Goal: Communication & Community: Answer question/provide support

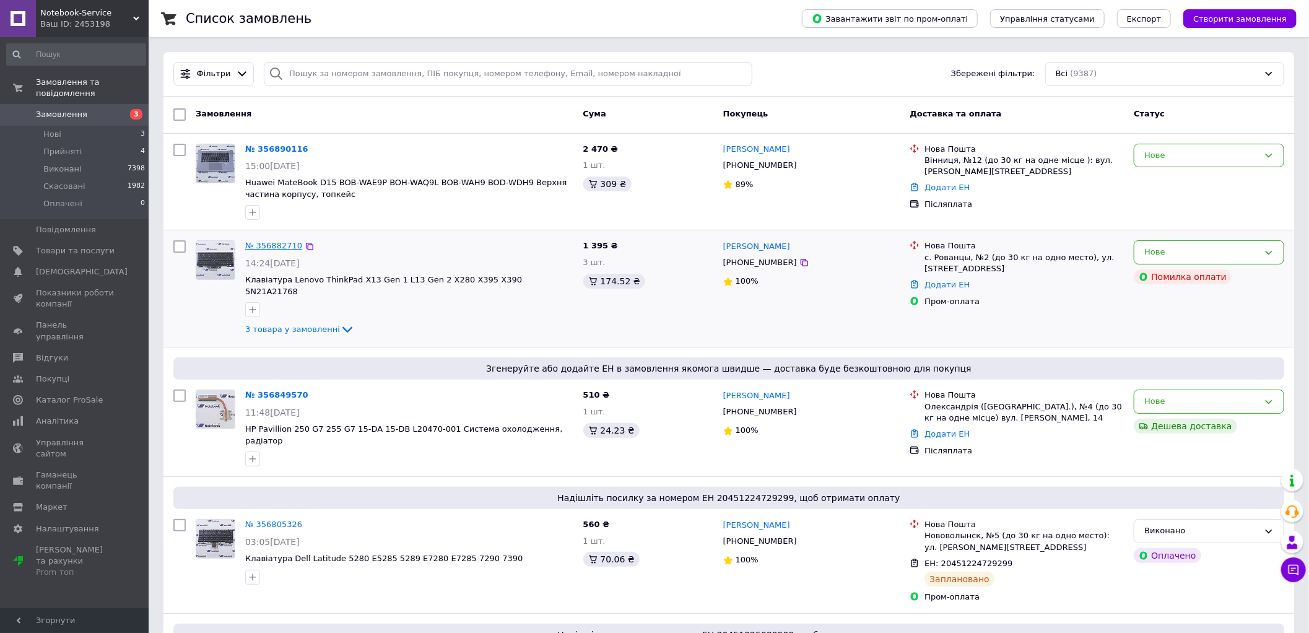
click at [269, 246] on link "№ 356882710" at bounding box center [273, 245] width 57 height 9
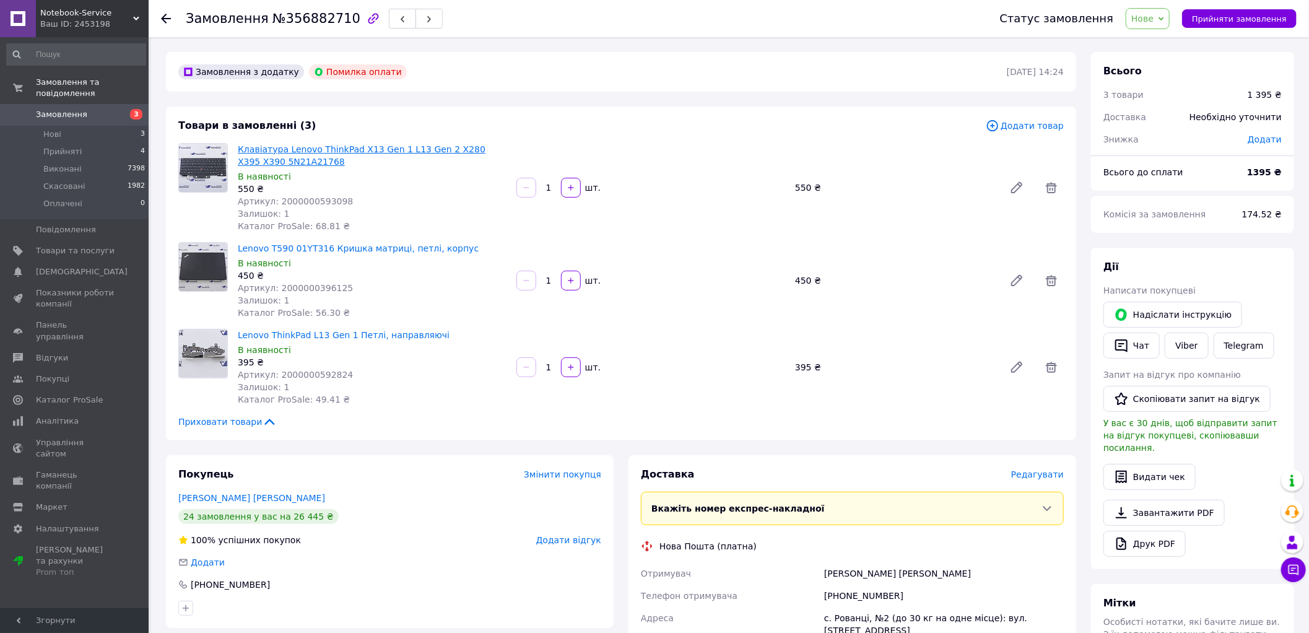
click at [271, 149] on link "Клавіатура Lenovo ThinkPad X13 Gen 1 L13 Gen 2 X280 X395 X390 5N21A21768" at bounding box center [362, 155] width 248 height 22
click at [302, 248] on link "Lenovo T590 01YT316 Кришка матриці, петлі, корпус" at bounding box center [358, 248] width 241 height 10
click at [340, 336] on link "Lenovo ThinkPad L13 Gen 1 Петлі, направляючі" at bounding box center [344, 335] width 212 height 10
click at [110, 109] on span "Замовлення" at bounding box center [75, 114] width 79 height 11
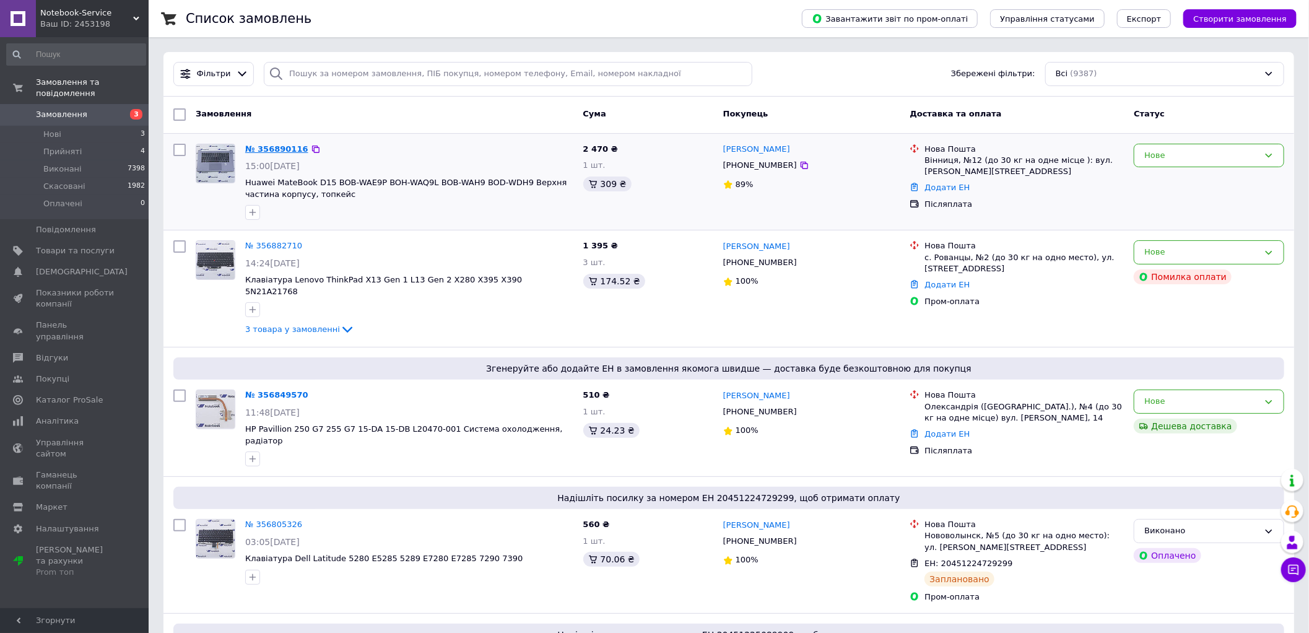
click at [275, 150] on link "№ 356890116" at bounding box center [276, 148] width 63 height 9
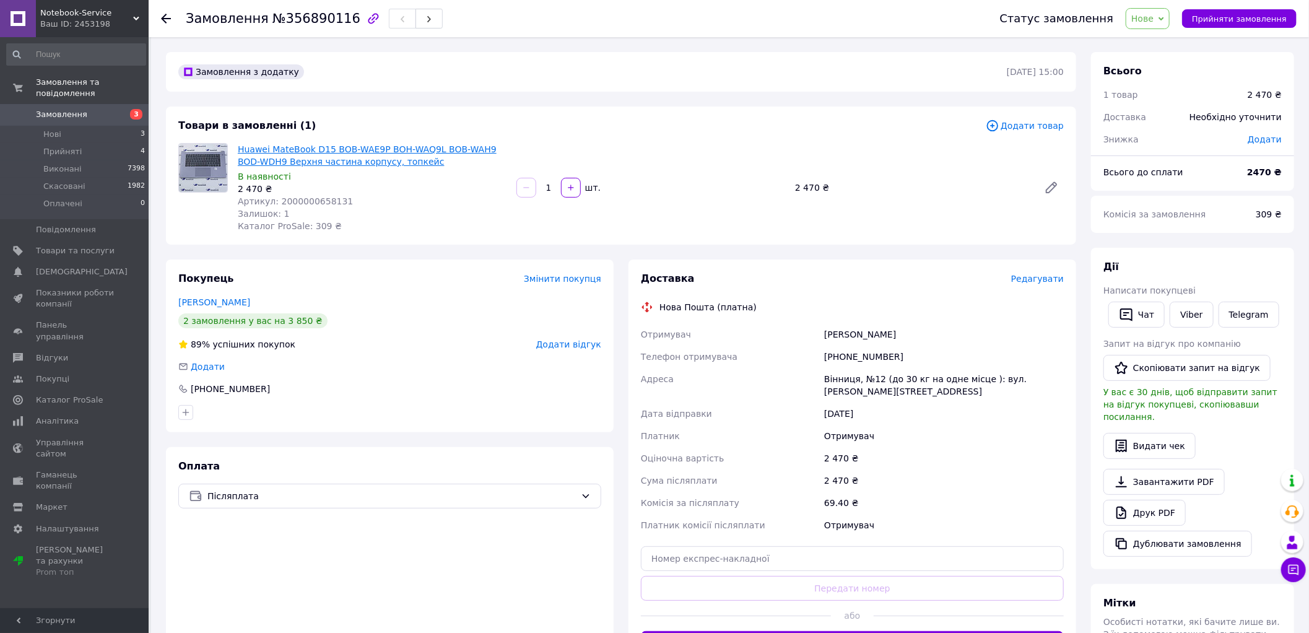
click at [293, 160] on link "Huawei MateBook D15 BOB-WAE9P BOH-WAQ9L BOB-WAH9 BOD-WDH9 Верхня частина корпус…" at bounding box center [367, 155] width 259 height 22
click at [83, 104] on link "Замовлення 3" at bounding box center [76, 114] width 152 height 21
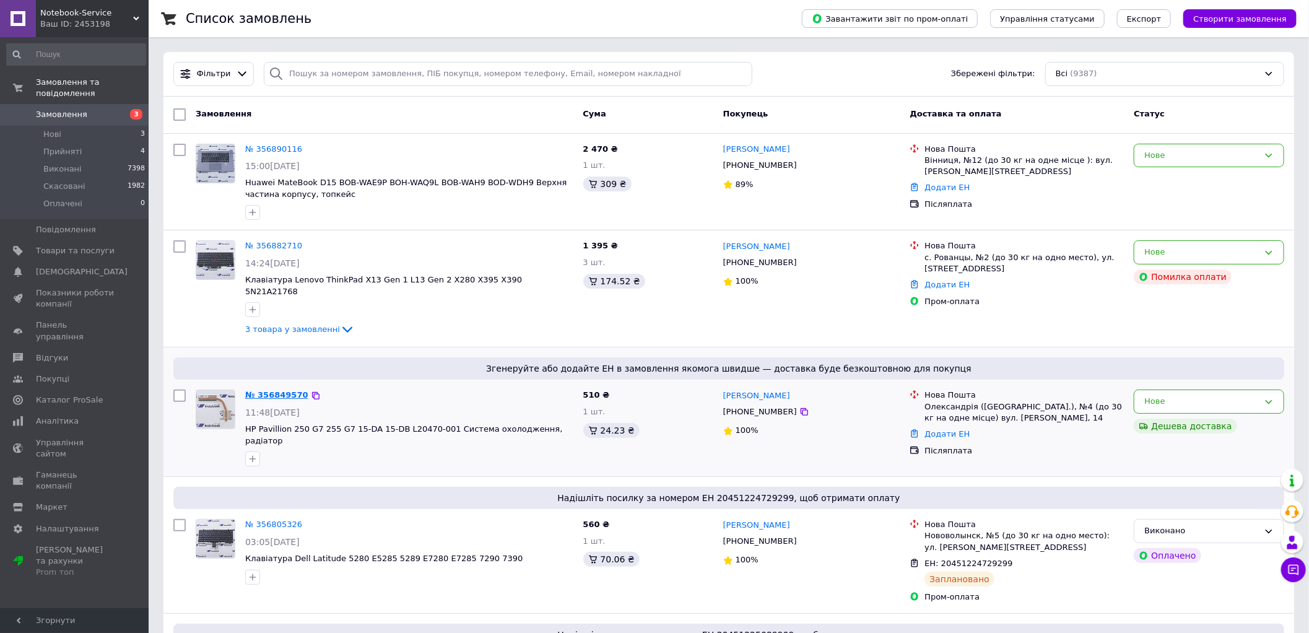
click at [275, 390] on link "№ 356849570" at bounding box center [276, 394] width 63 height 9
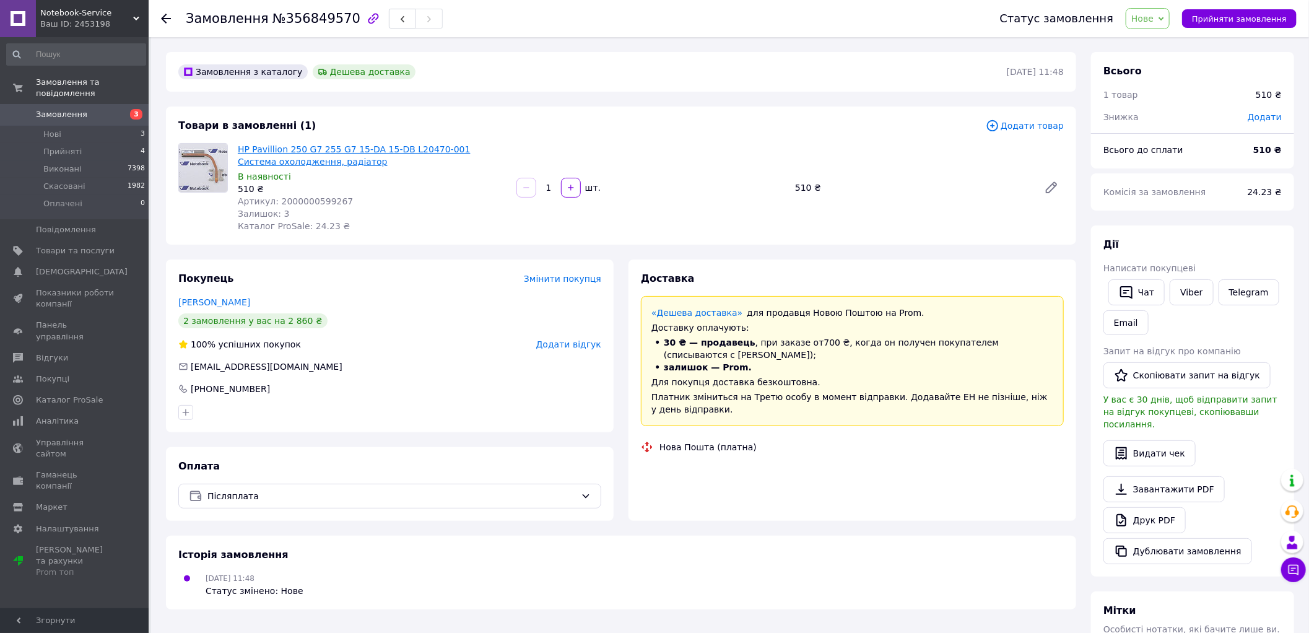
click at [319, 152] on link "HP Pavillion 250 G7 255 G7 15-DA 15-DB L20470-001 Система охолодження, радіатор" at bounding box center [354, 155] width 233 height 22
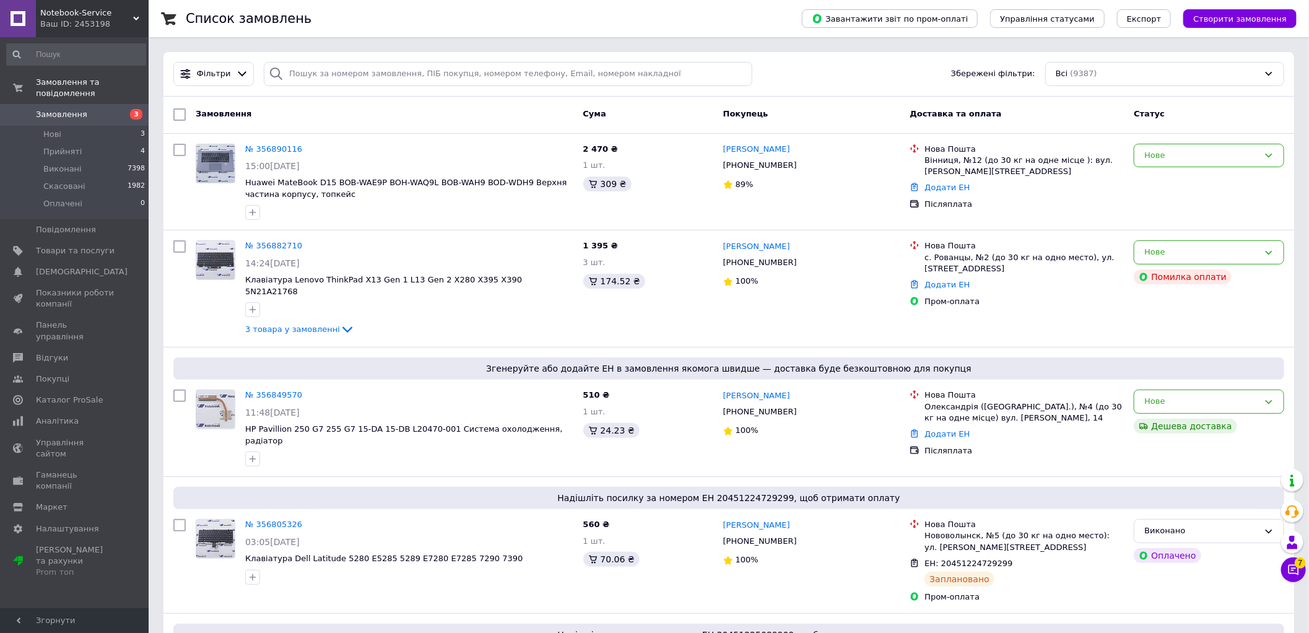
click at [98, 109] on span "Замовлення" at bounding box center [75, 114] width 79 height 11
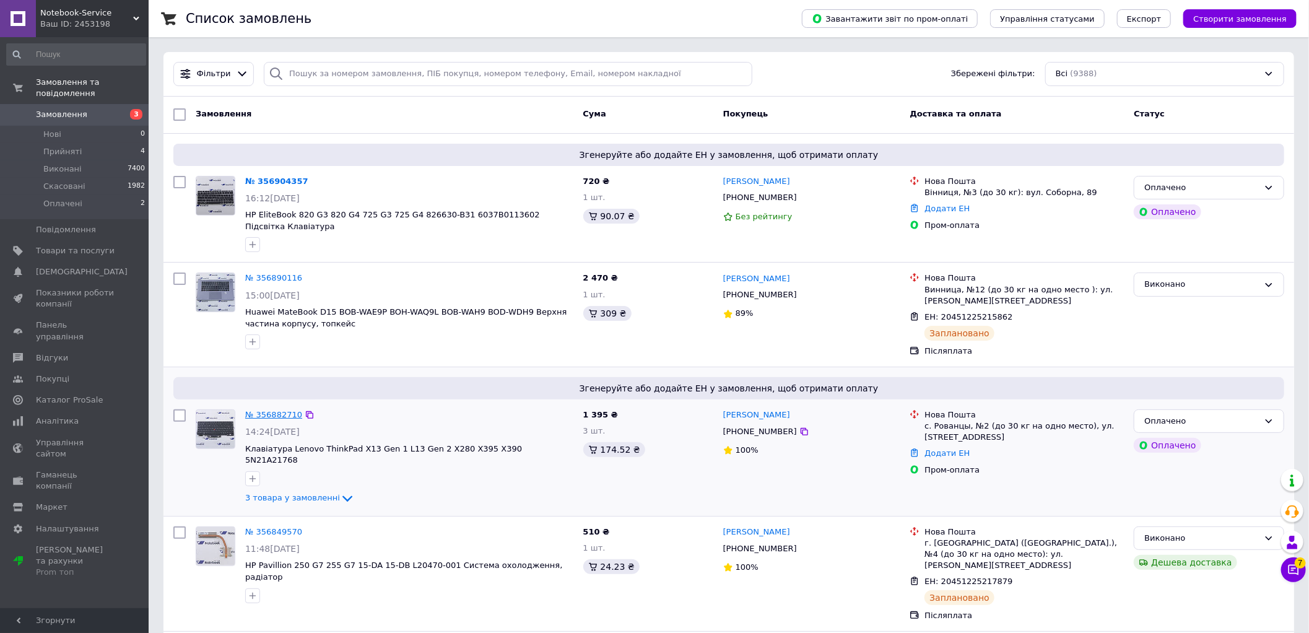
click at [275, 415] on link "№ 356882710" at bounding box center [273, 414] width 57 height 9
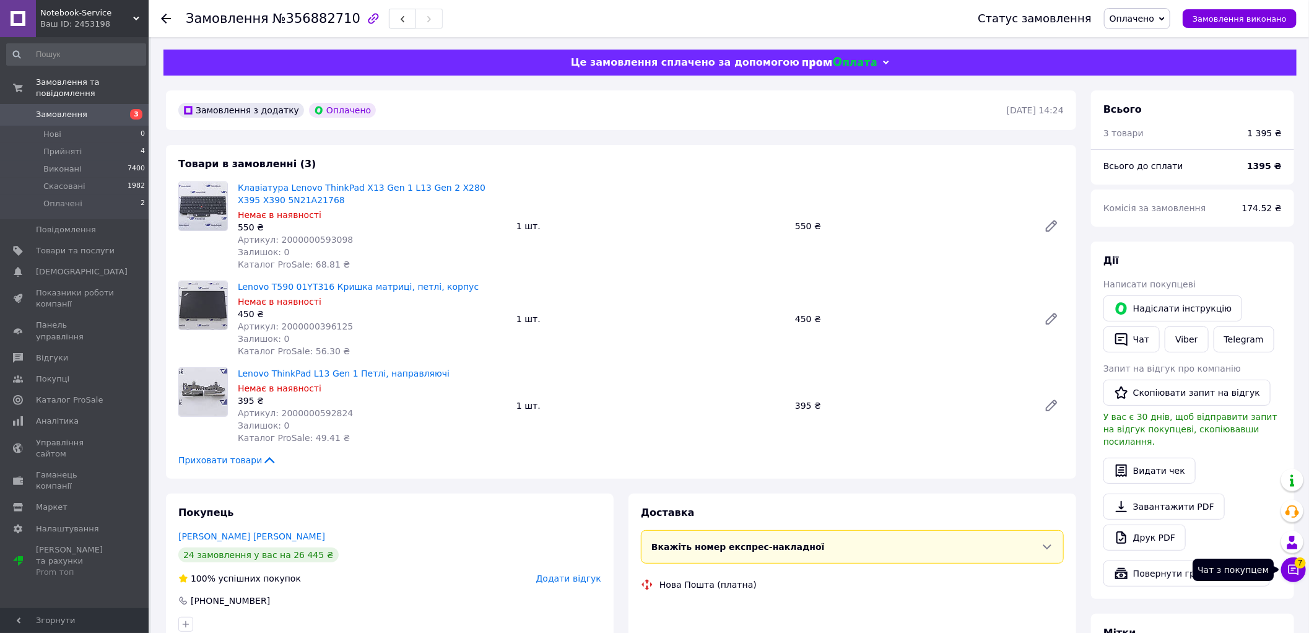
click at [1294, 577] on button "Чат з покупцем 7" at bounding box center [1293, 569] width 25 height 25
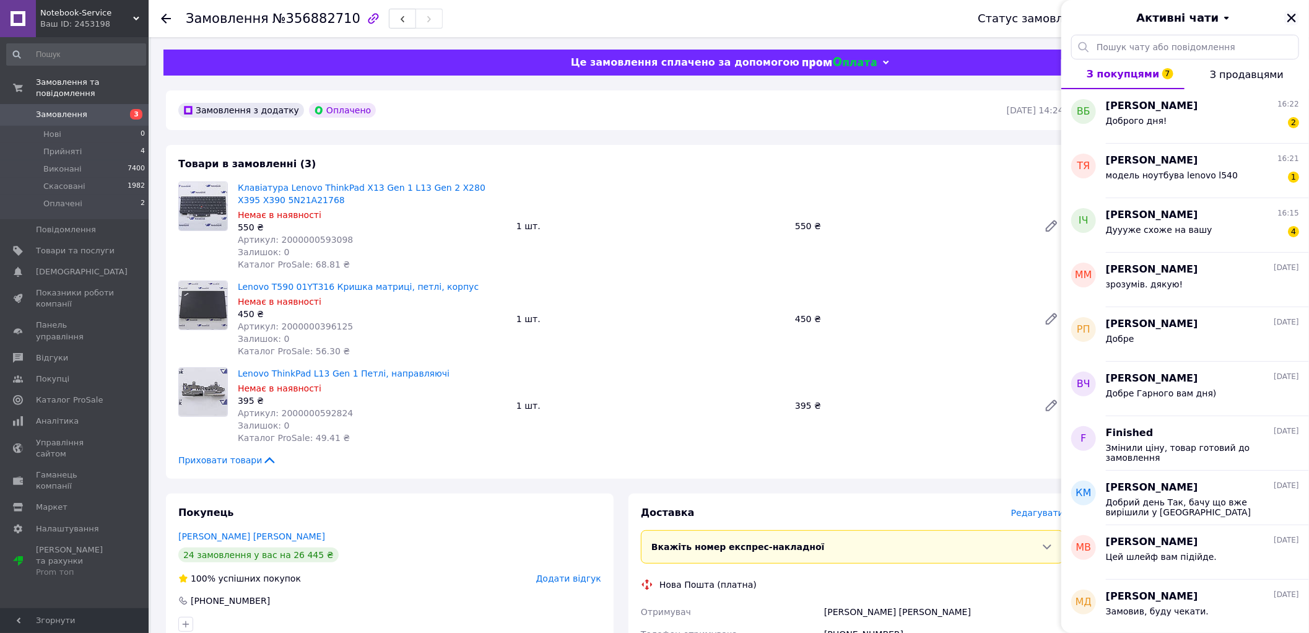
click at [1289, 19] on icon "Закрити" at bounding box center [1291, 17] width 11 height 11
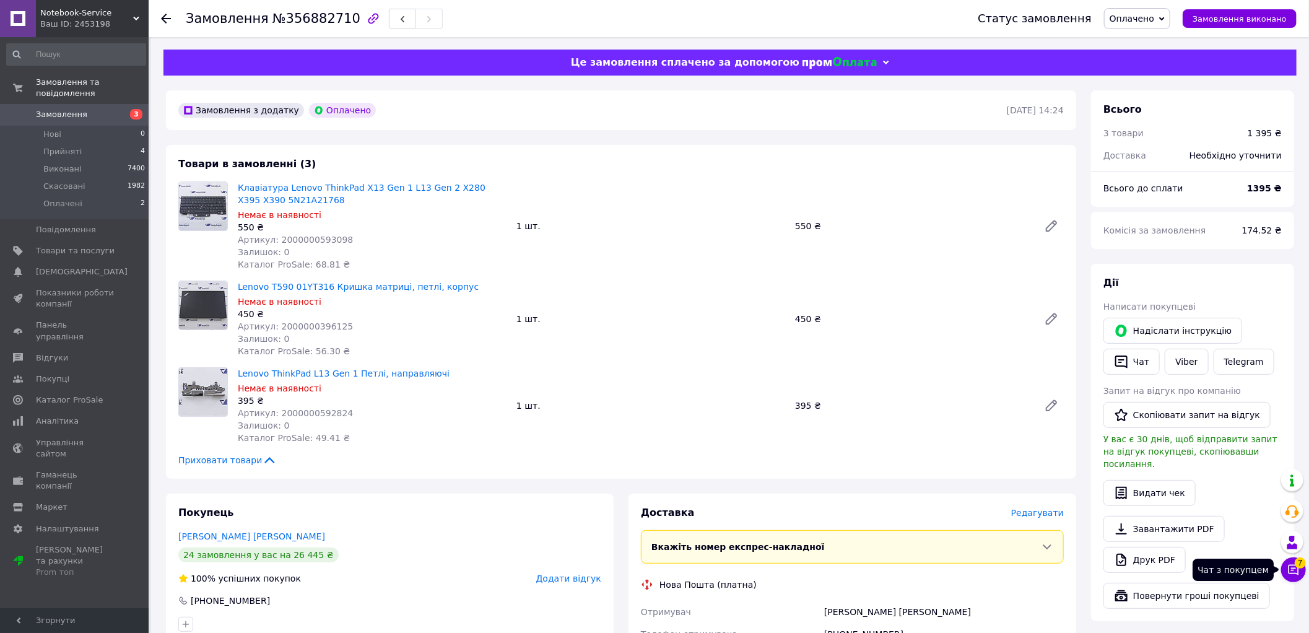
click at [1299, 567] on span "7" at bounding box center [1299, 562] width 11 height 11
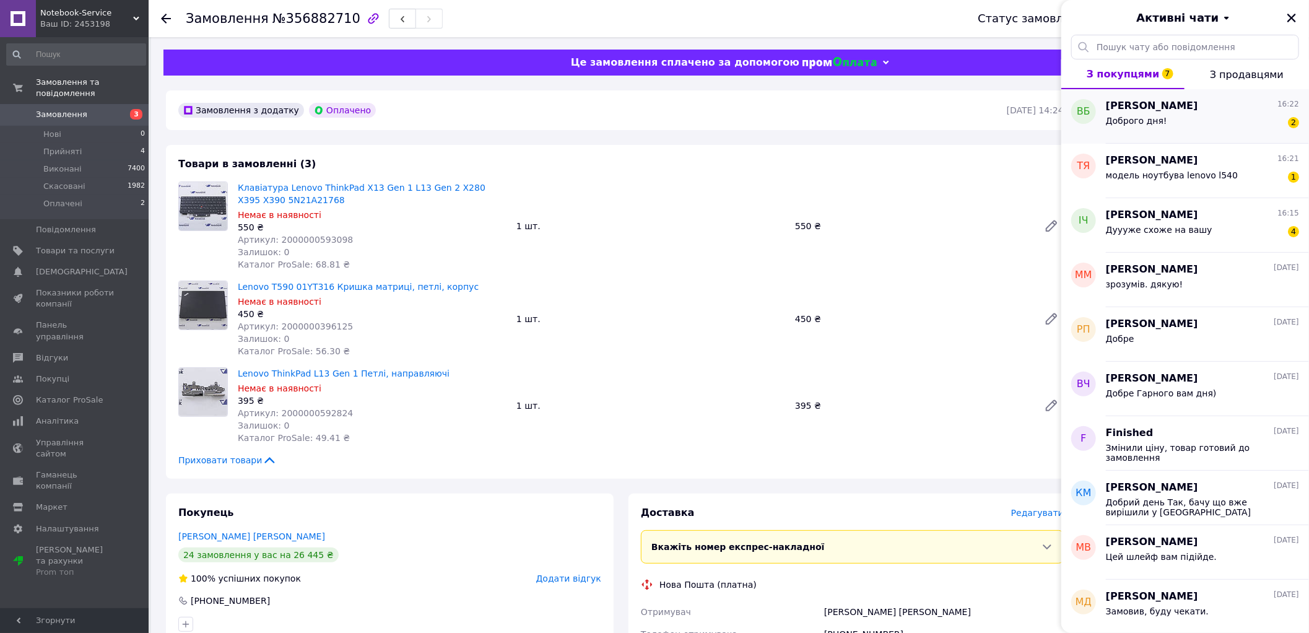
click at [1178, 125] on div "Доброго дня! 2" at bounding box center [1202, 123] width 193 height 20
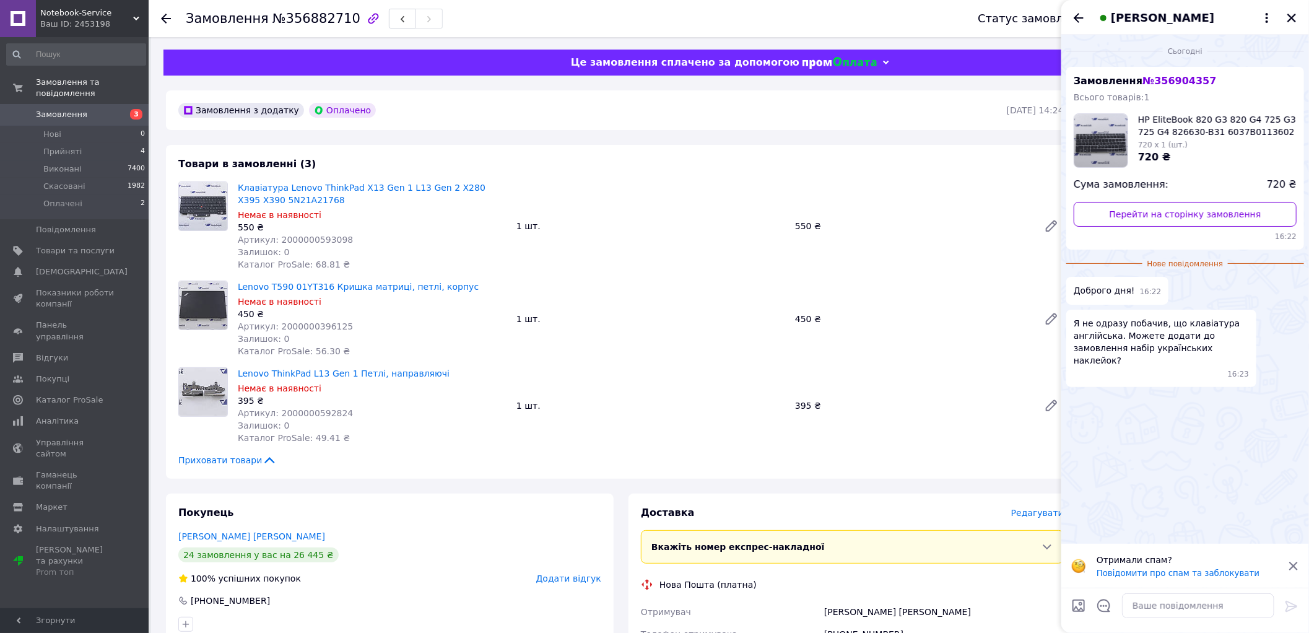
click at [1187, 135] on span "HP EliteBook 820 G3 820 G4 725 G3 725 G4 826630-B31 6037B0113602 Підсвітка Клав…" at bounding box center [1217, 125] width 158 height 25
click at [1170, 127] on span "HP EliteBook 820 G3 820 G4 725 G3 725 G4 826630-B31 6037B0113602 Підсвітка Клав…" at bounding box center [1217, 125] width 158 height 25
click at [1158, 213] on link "Перейти на сторінку замовлення" at bounding box center [1184, 214] width 223 height 25
click at [1172, 605] on textarea at bounding box center [1198, 605] width 152 height 25
paste textarea "Добрий день. Так, звичайно, додамо до комплекту"
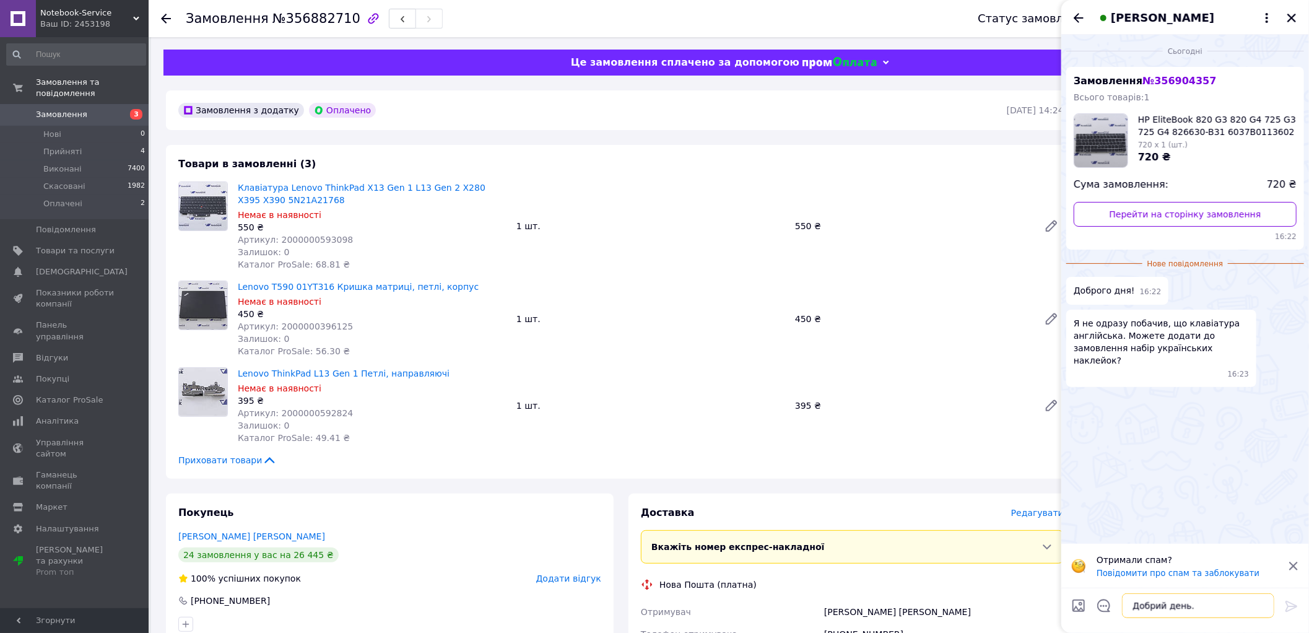
scroll to position [15, 0]
type textarea "Добрий день. Так, звичайно, додамо до комплекту"
click at [1285, 603] on icon at bounding box center [1291, 606] width 15 height 15
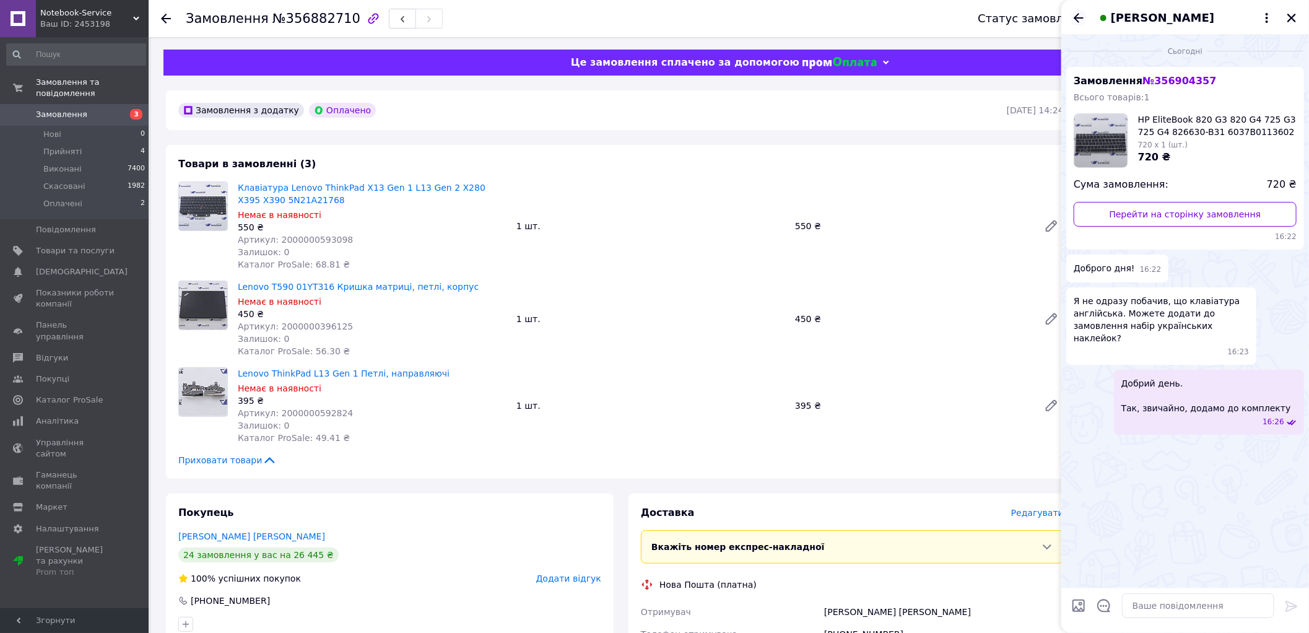
click at [1079, 17] on icon "Назад" at bounding box center [1078, 18] width 15 height 15
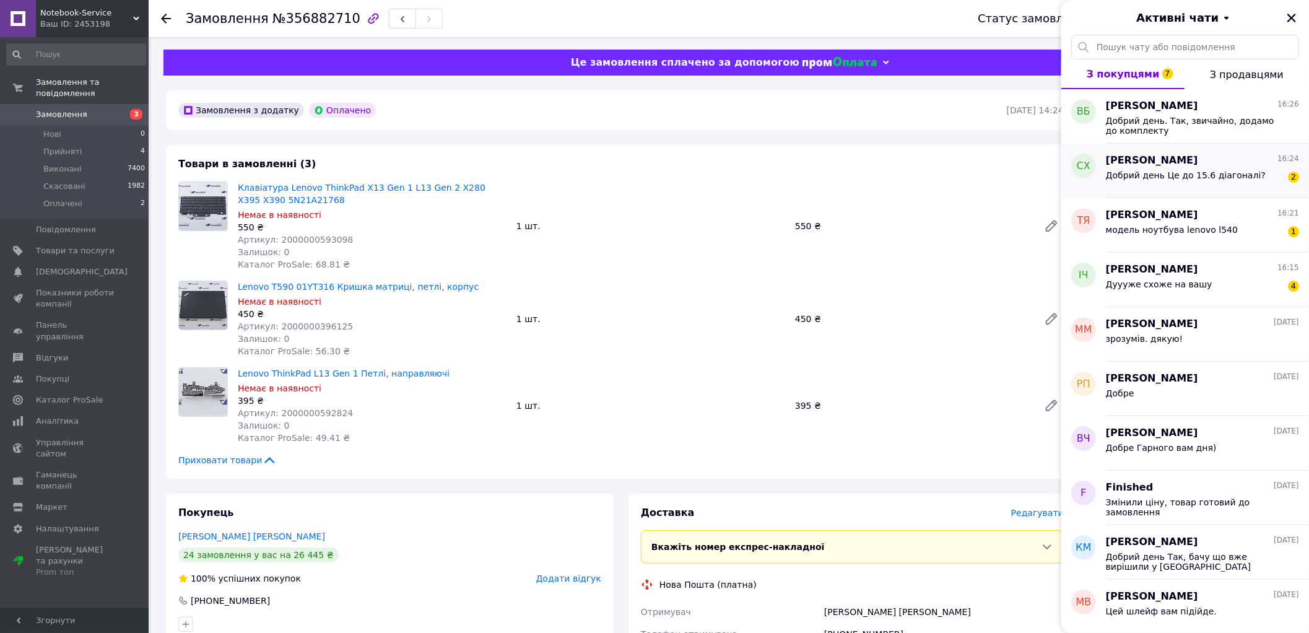
click at [1163, 168] on div "Добрий день Це до 15.6 діагоналі? 2" at bounding box center [1202, 178] width 193 height 20
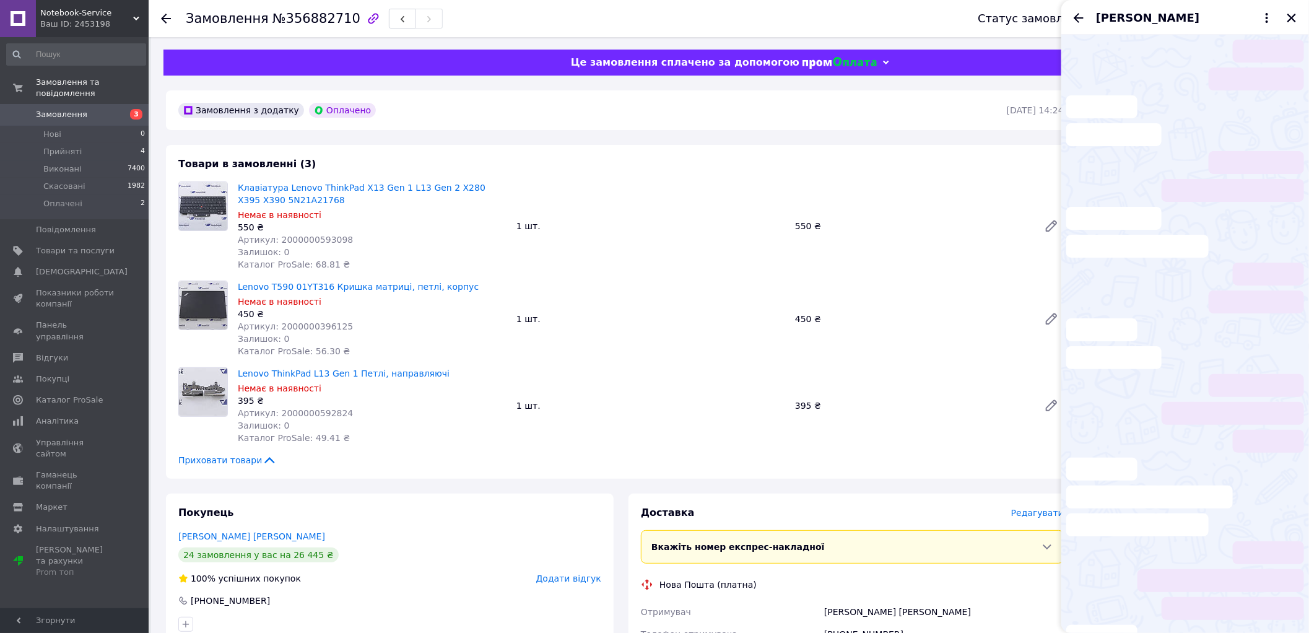
scroll to position [186, 0]
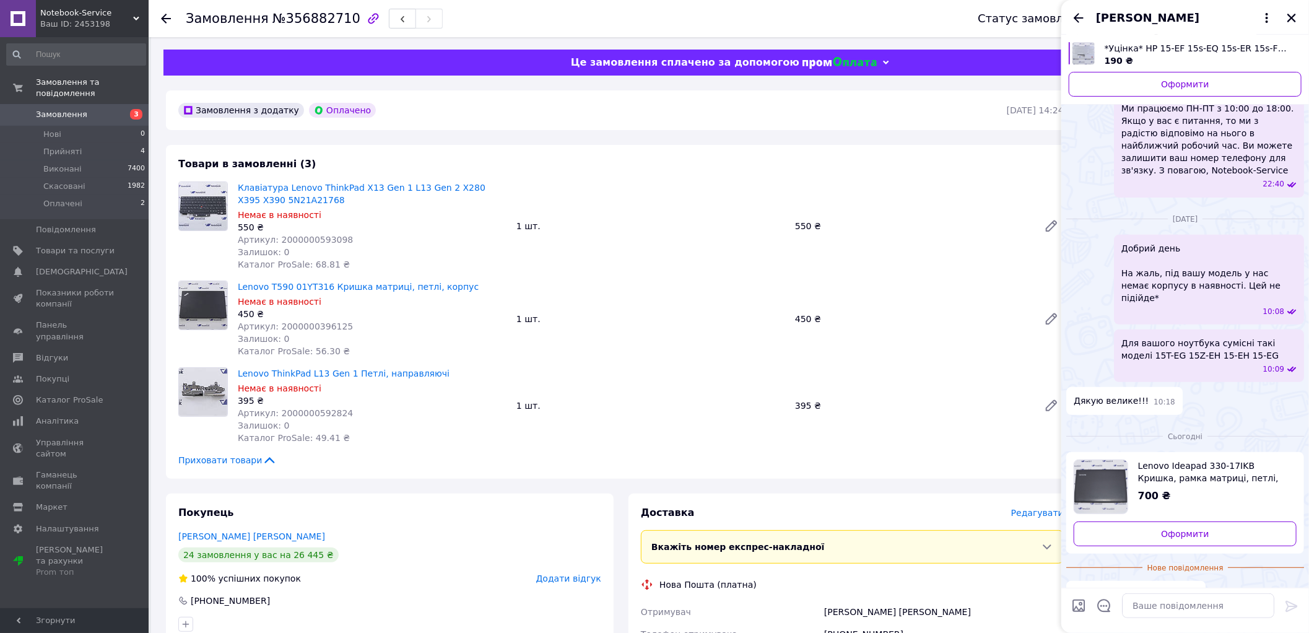
click at [1169, 459] on span "Lenovo Ideapad 330-17IKB Кришка, рамка матриці, петлі, корпус" at bounding box center [1212, 471] width 149 height 25
click at [1167, 612] on textarea at bounding box center [1198, 605] width 152 height 25
paste textarea "Добрий день. ні, це до 17,3 дюйма"
click at [1109, 613] on textarea "Добрий день. ні, це до 17,3 дюйма" at bounding box center [1185, 599] width 177 height 37
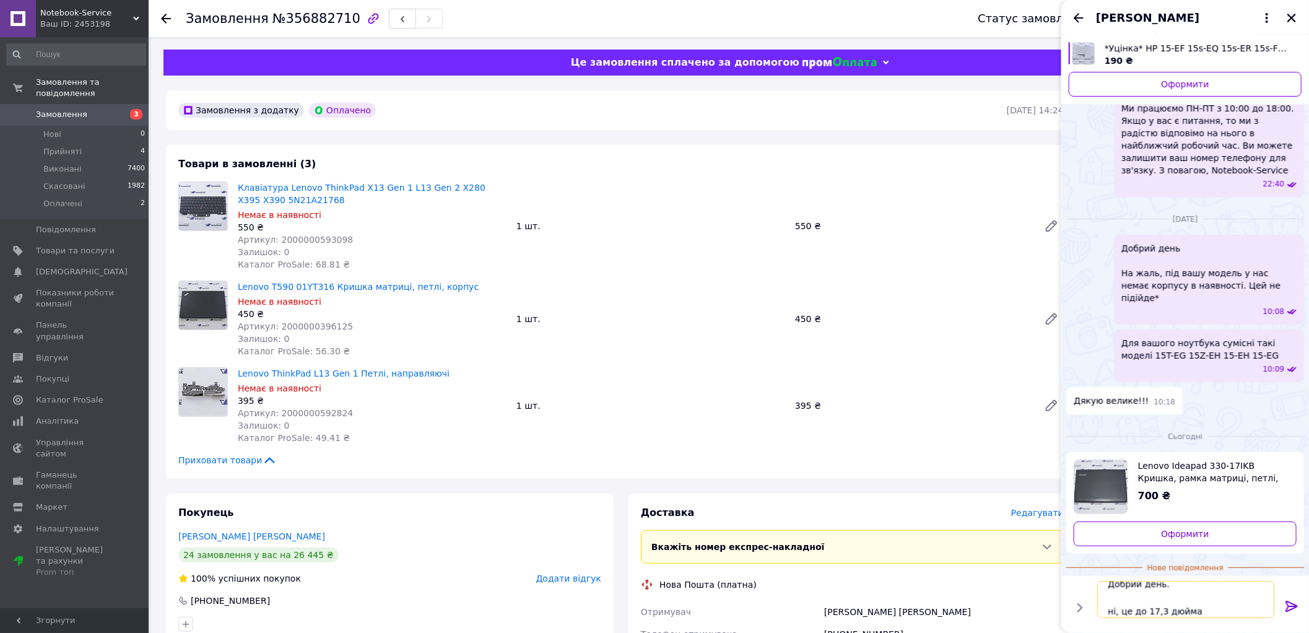
click at [1111, 612] on textarea "Добрий день. ні, це до 17,3 дюйма" at bounding box center [1185, 599] width 177 height 37
click at [1112, 610] on textarea "Добрий день. ні, це до 17,3 дюйма" at bounding box center [1185, 599] width 177 height 37
type textarea "Добрий день. Ні, це до 17,3 дюйма"
click at [1291, 602] on icon at bounding box center [1291, 606] width 15 height 15
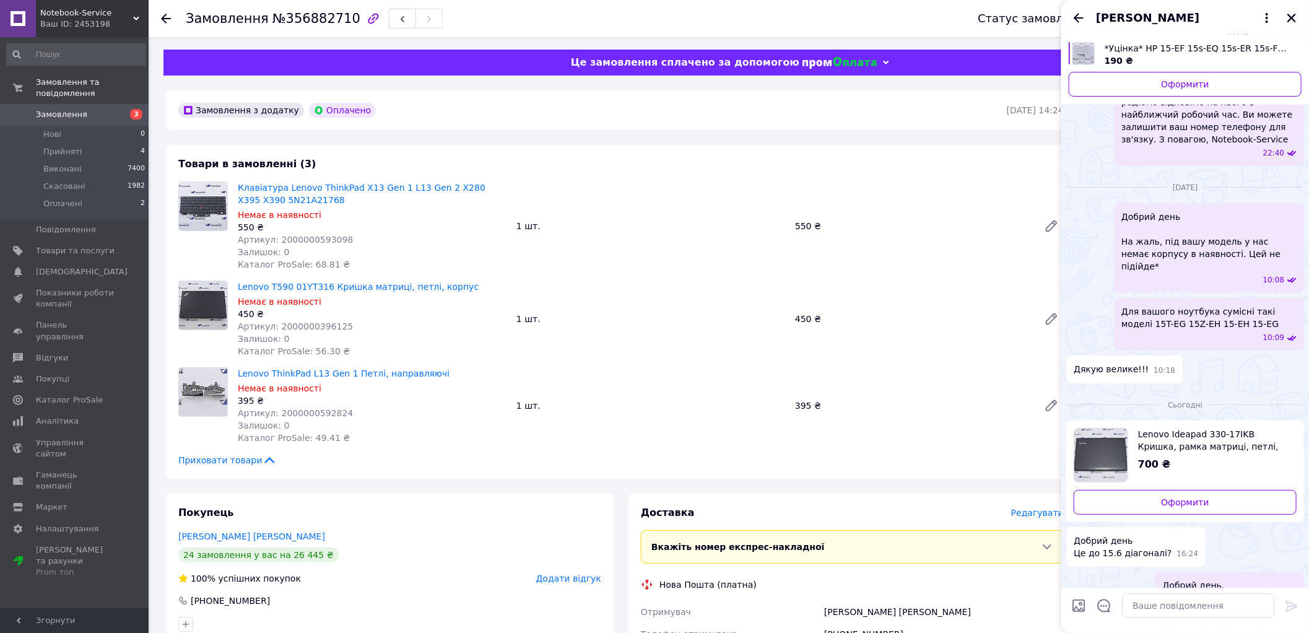
scroll to position [189, 0]
click at [1075, 15] on icon "Назад" at bounding box center [1078, 17] width 10 height 9
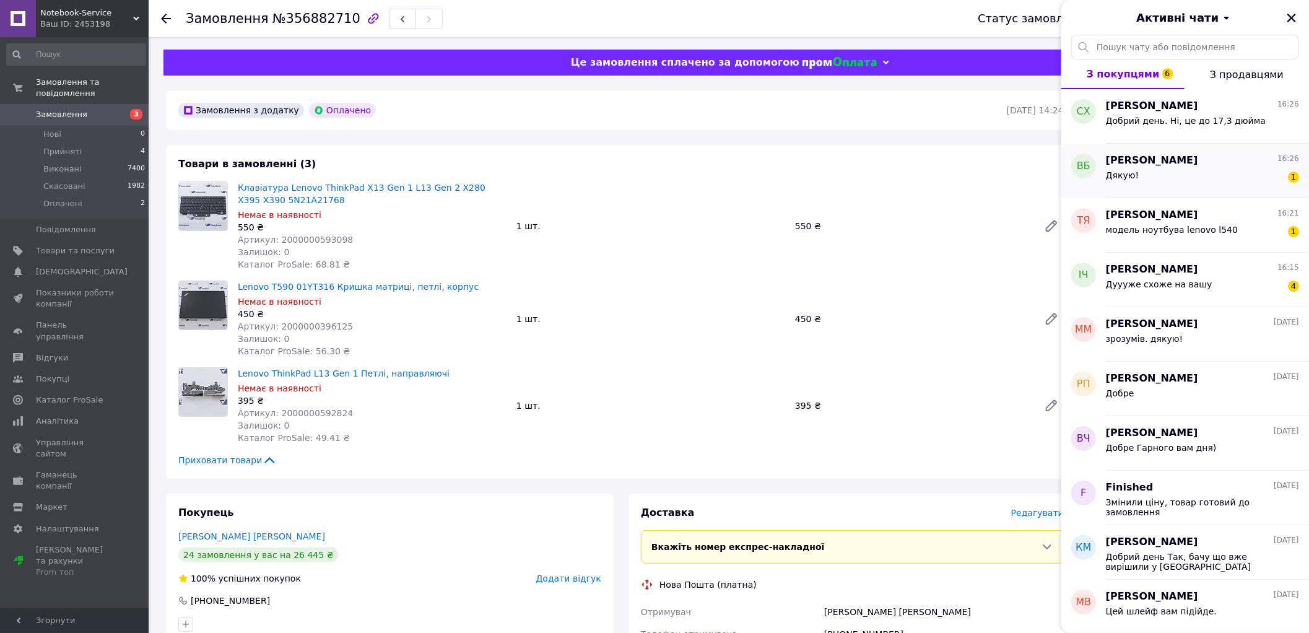
click at [1140, 172] on div "Дякую! 1" at bounding box center [1202, 178] width 193 height 20
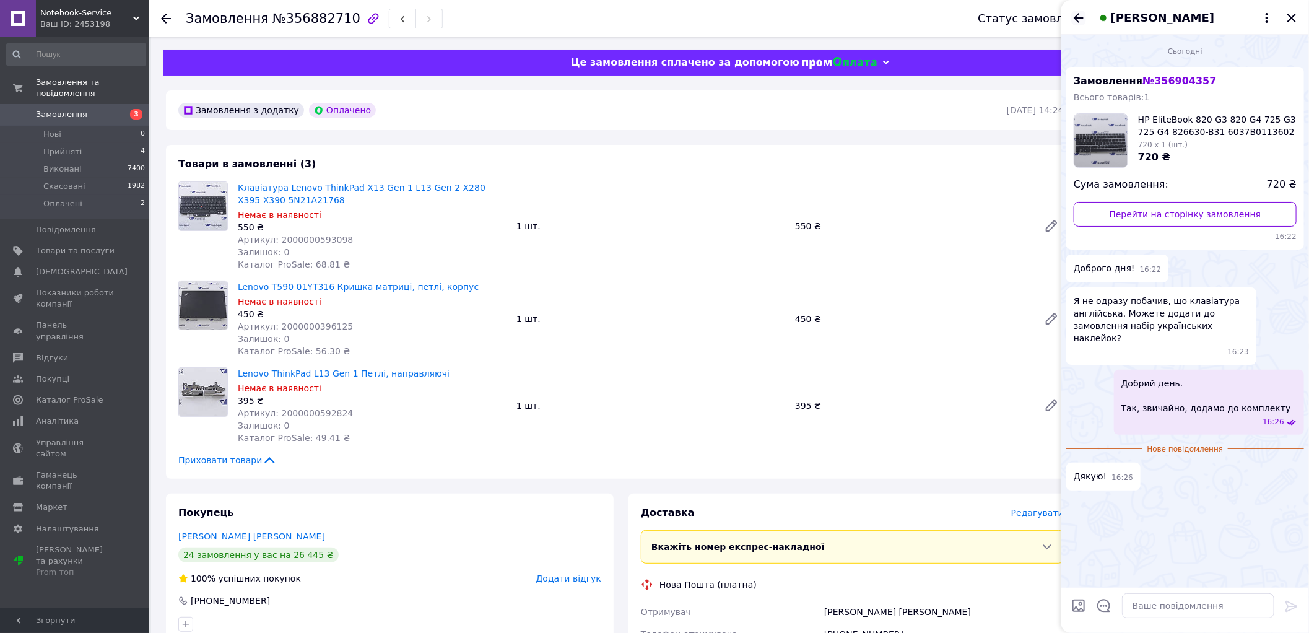
click at [1080, 15] on icon "Назад" at bounding box center [1078, 18] width 15 height 15
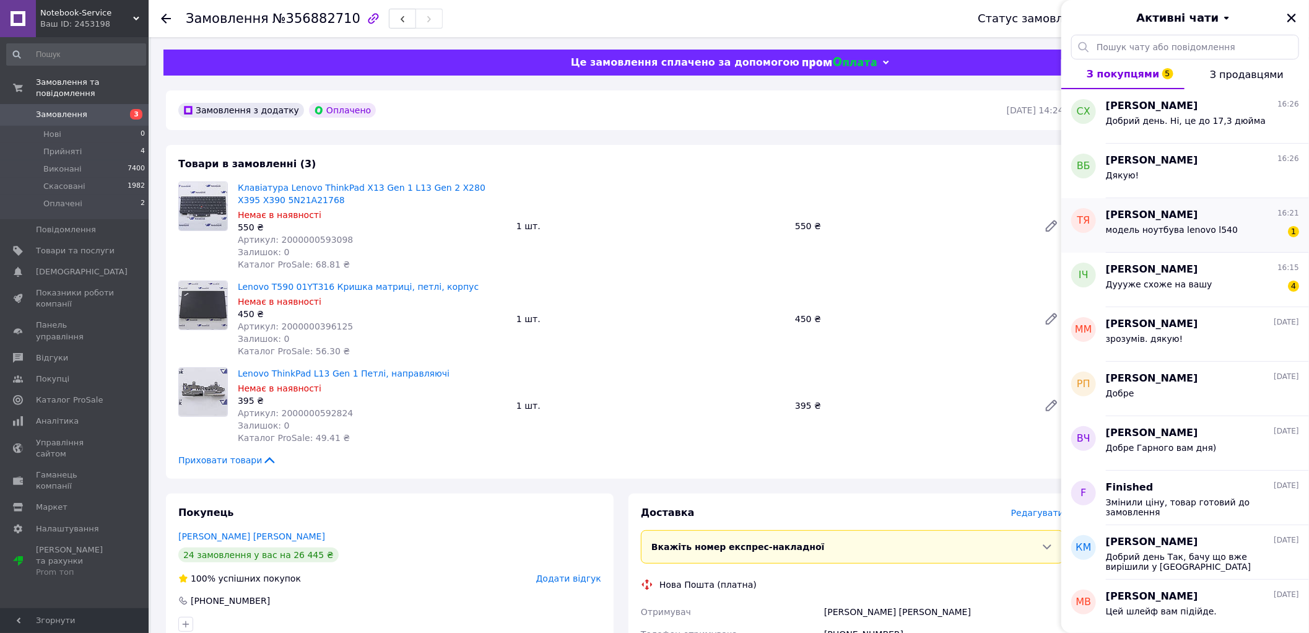
click at [1152, 235] on div "модель ноутбува lenovo l540" at bounding box center [1172, 233] width 132 height 17
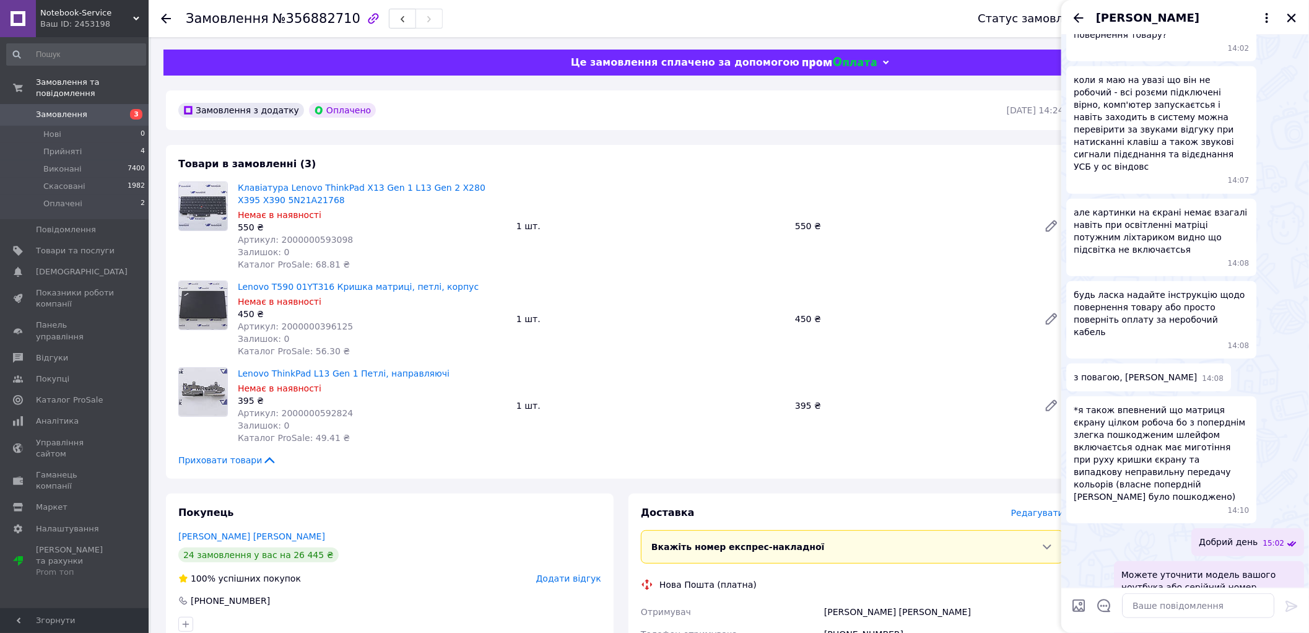
scroll to position [446, 0]
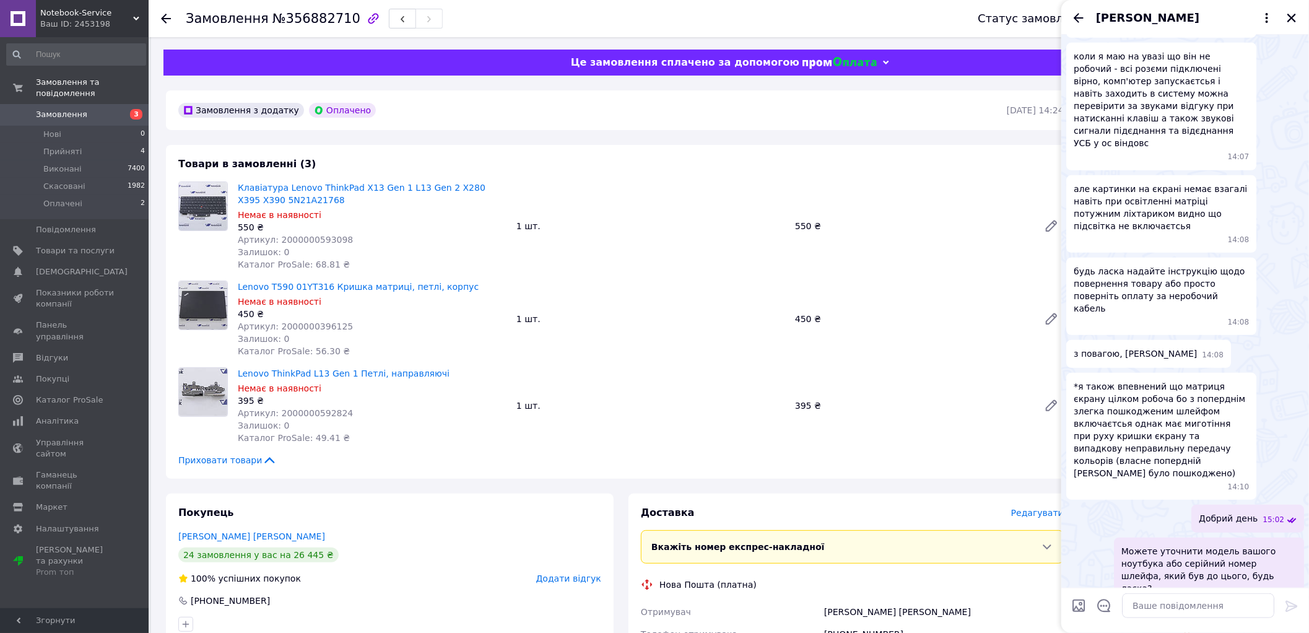
copy span "l540"
drag, startPoint x: 1172, startPoint y: 567, endPoint x: 1186, endPoint y: 567, distance: 13.6
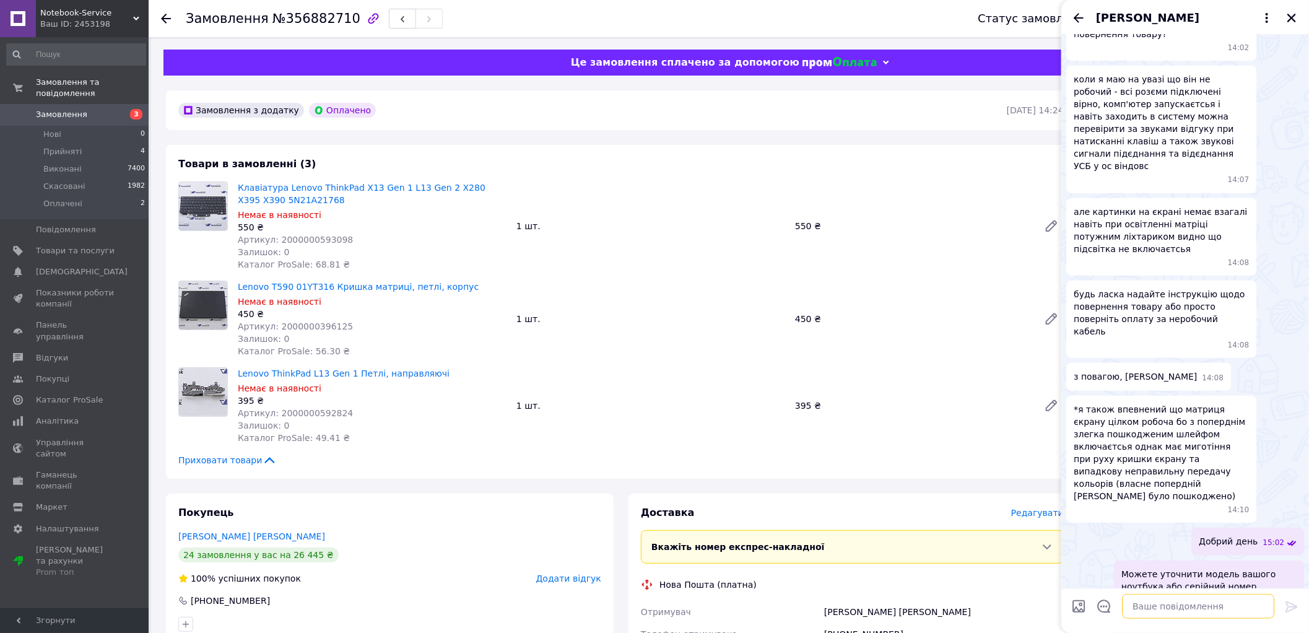
click at [1164, 602] on textarea at bounding box center [1198, 605] width 152 height 25
paste textarea "Добрий день. На жаль, перевірили, що іншого шлейфу на заміну немає, відправте т…"
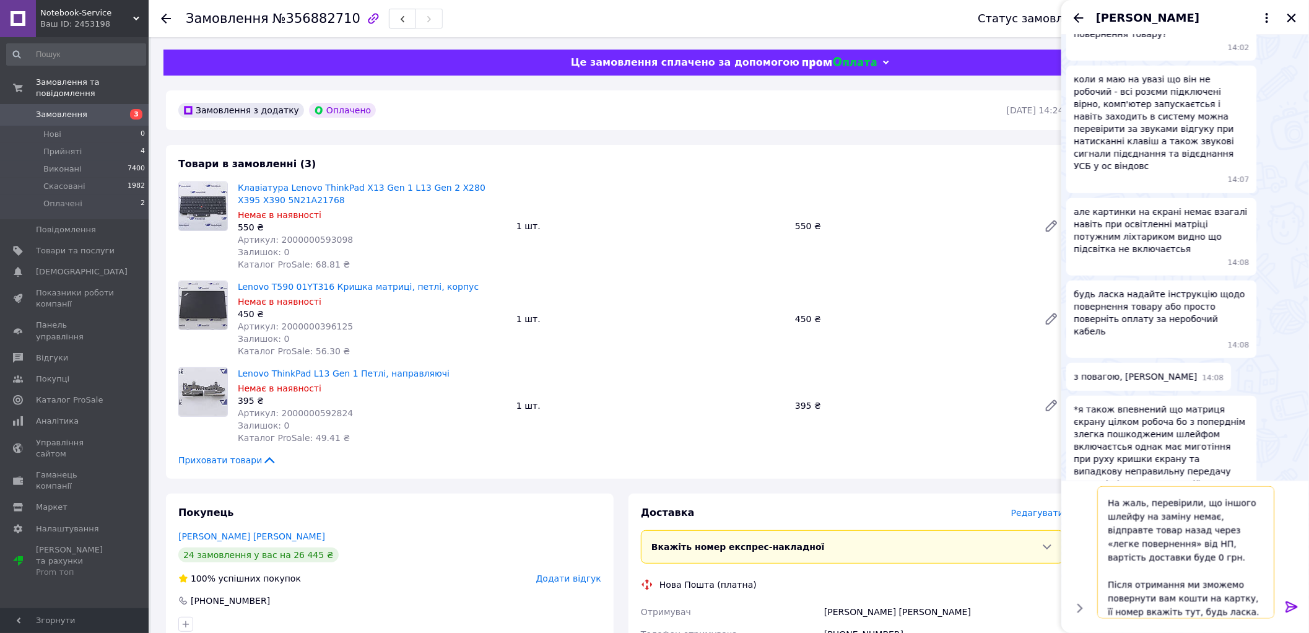
scroll to position [0, 0]
click at [1208, 524] on textarea "Добрий день. На жаль, перевірили, що іншого шлейфу на заміну немає, відправте т…" at bounding box center [1185, 551] width 177 height 132
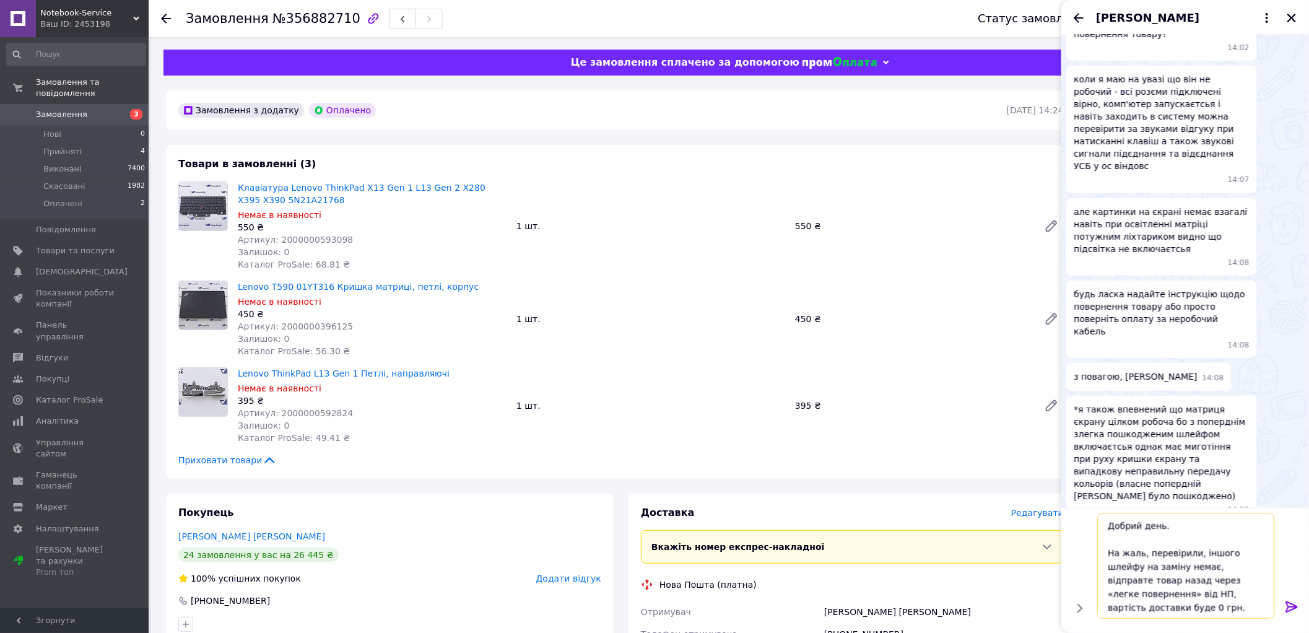
type textarea "Добрий день. На жаль, перевірили, іншого шлейфу на заміну немає, відправте това…"
click at [1285, 605] on icon at bounding box center [1291, 606] width 15 height 15
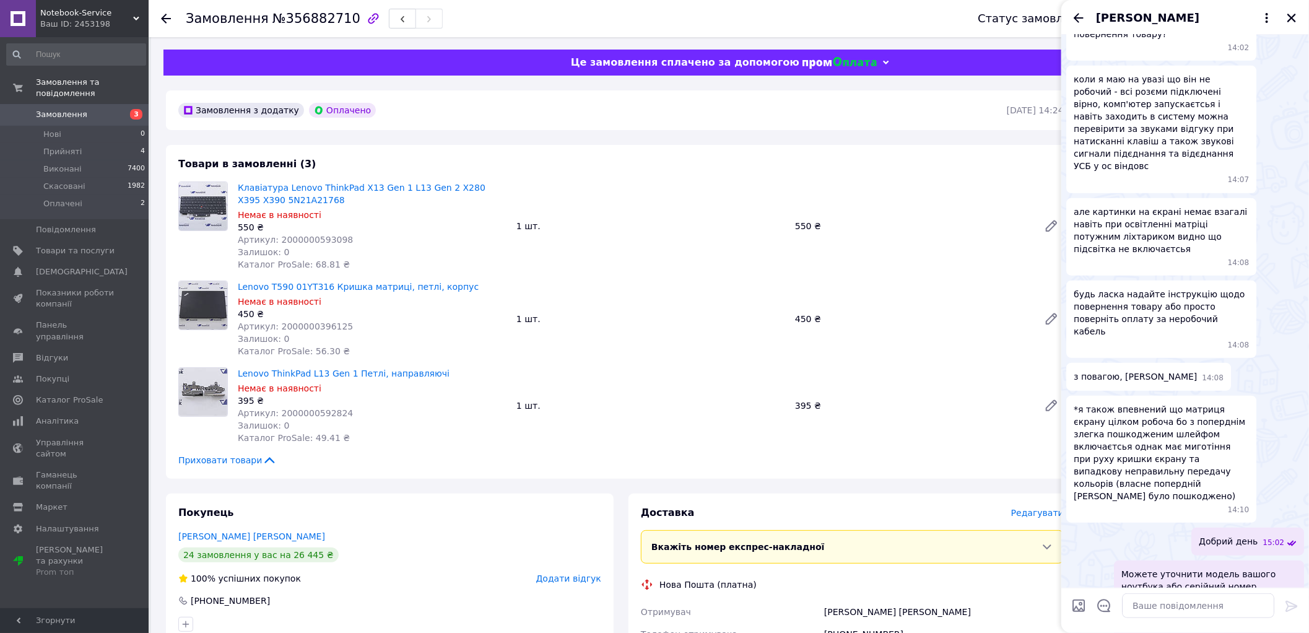
scroll to position [579, 0]
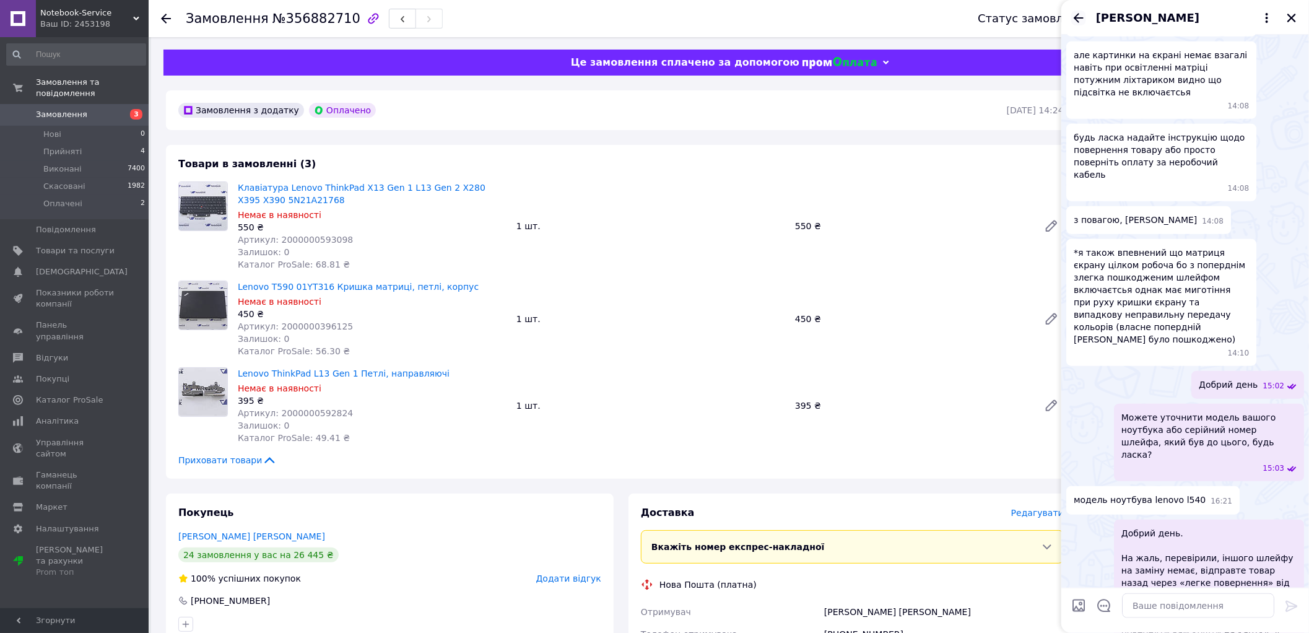
click at [1083, 14] on icon "Назад" at bounding box center [1078, 18] width 15 height 15
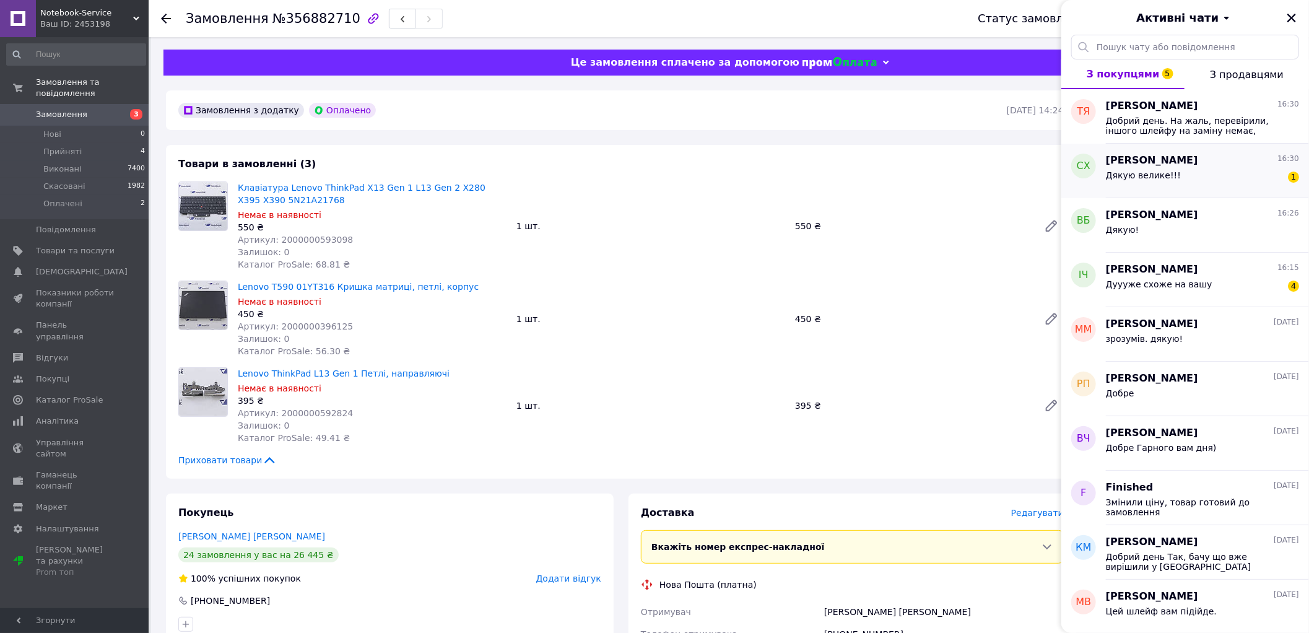
click at [1198, 176] on div "Дякую велике!!! 1" at bounding box center [1202, 178] width 193 height 20
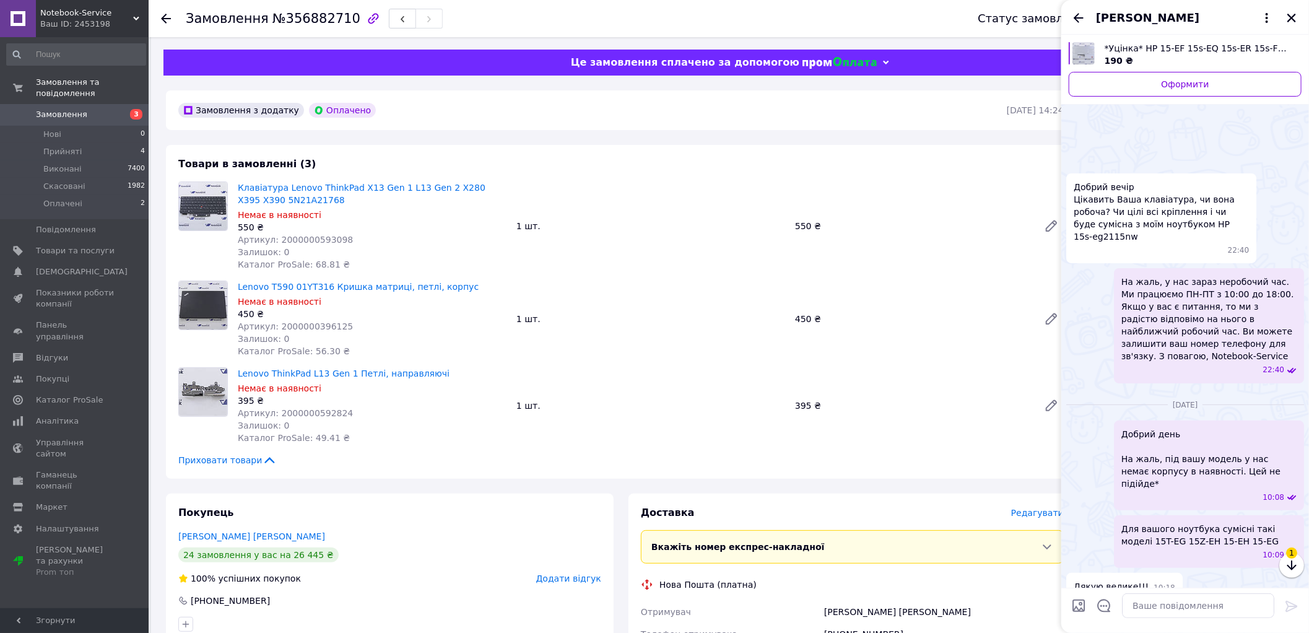
scroll to position [275, 0]
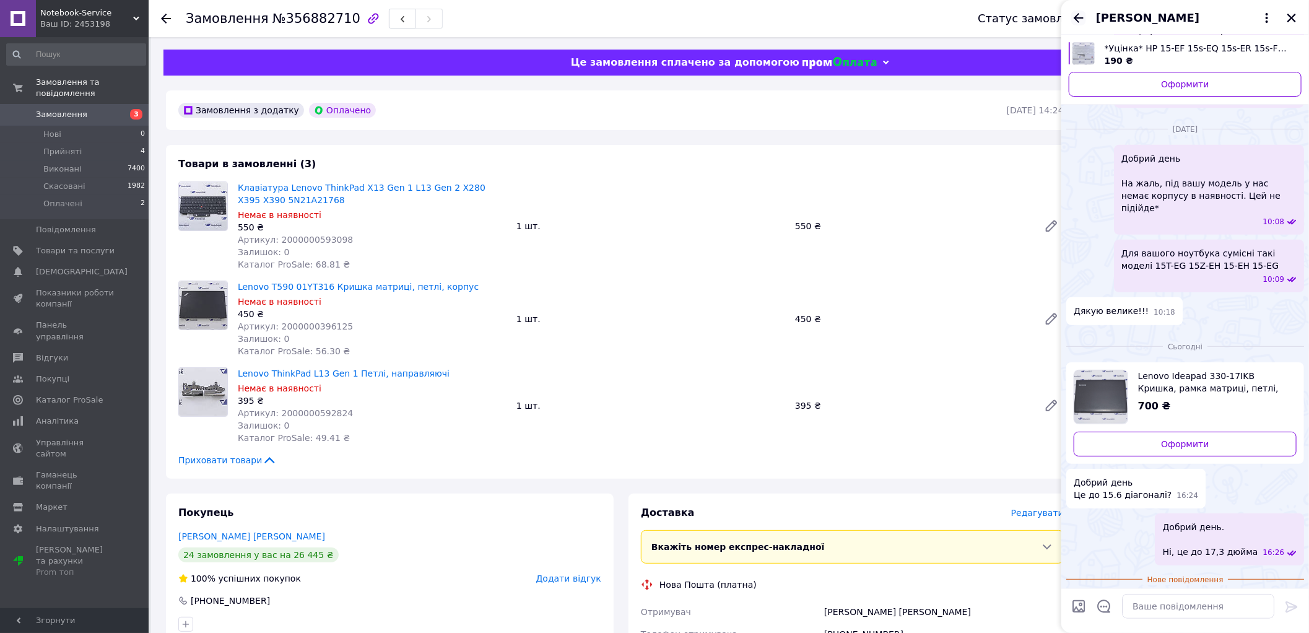
click at [1077, 19] on icon "Назад" at bounding box center [1078, 18] width 15 height 15
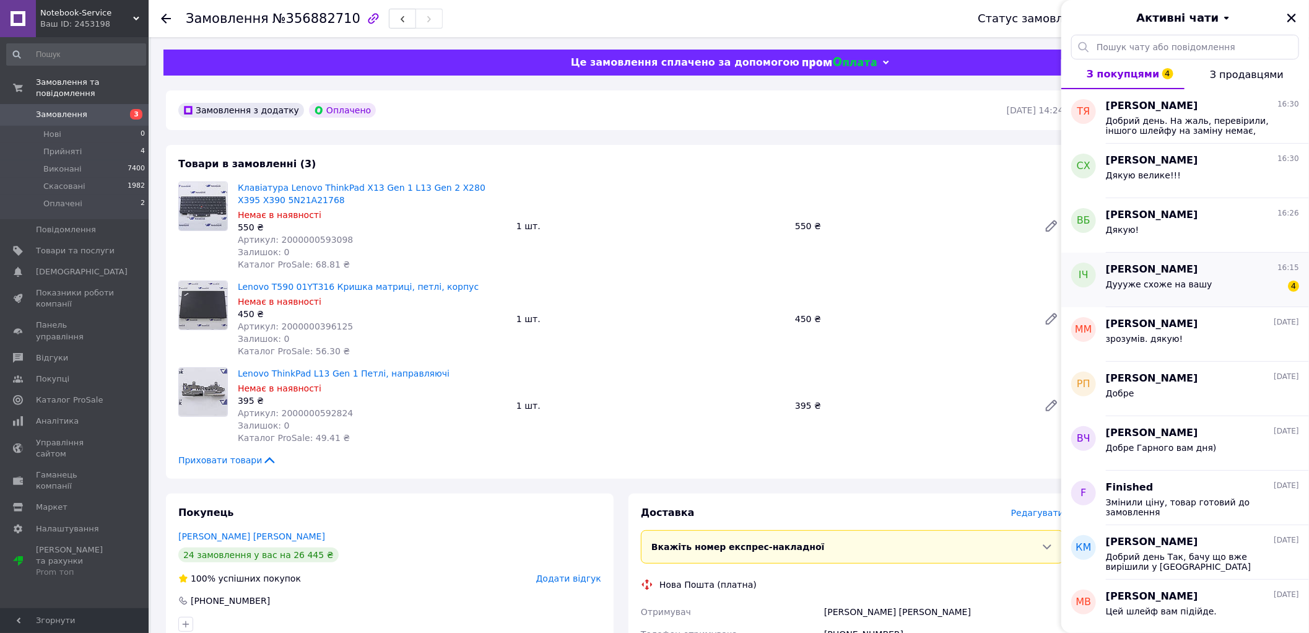
click at [1183, 277] on div "Дуууже схоже на вашу 4" at bounding box center [1202, 287] width 193 height 20
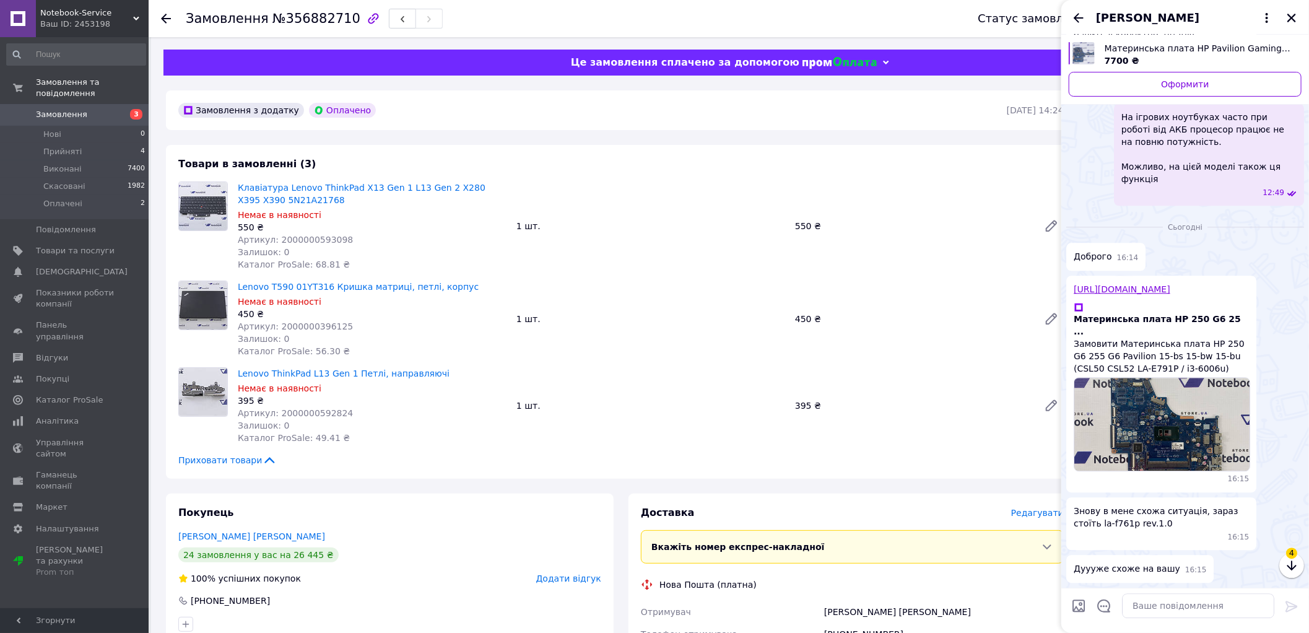
scroll to position [2552, 0]
click at [1159, 284] on link "[URL][DOMAIN_NAME]" at bounding box center [1121, 289] width 97 height 10
drag, startPoint x: 1131, startPoint y: 529, endPoint x: 1075, endPoint y: 522, distance: 56.7
click at [1075, 522] on span "Знову в мене схожа ситуація, зараз стоїть la-f761p rev.1.0" at bounding box center [1160, 517] width 175 height 25
drag, startPoint x: 1072, startPoint y: 522, endPoint x: 1156, endPoint y: 516, distance: 84.4
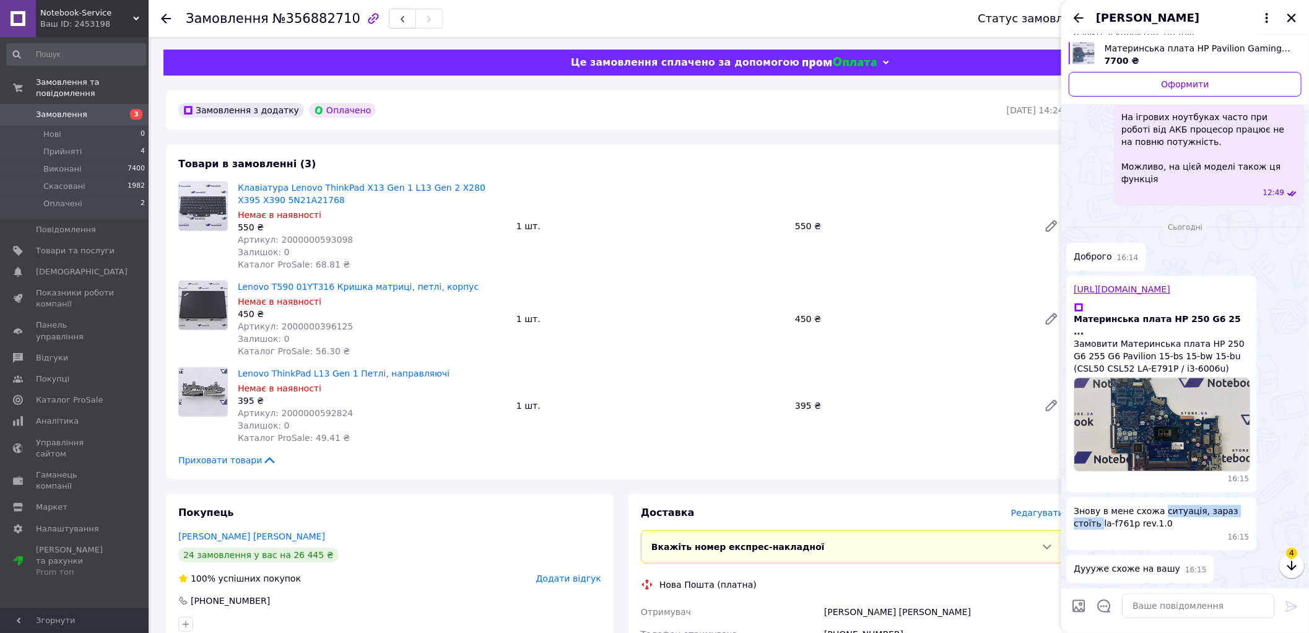
click at [1156, 516] on div "Знову в мене схожа ситуація, зараз стоїть la-f761p rev.1.0 16:15" at bounding box center [1161, 523] width 190 height 53
drag, startPoint x: 1143, startPoint y: 524, endPoint x: 1073, endPoint y: 524, distance: 70.0
click at [1073, 524] on span "Знову в мене схожа ситуація, зараз стоїть la-f761p rev.1.0" at bounding box center [1160, 517] width 175 height 25
copy span "la-f761p rev.1.0"
click at [1210, 576] on div "Дуууже схоже на вашу 16:15" at bounding box center [1185, 569] width 238 height 28
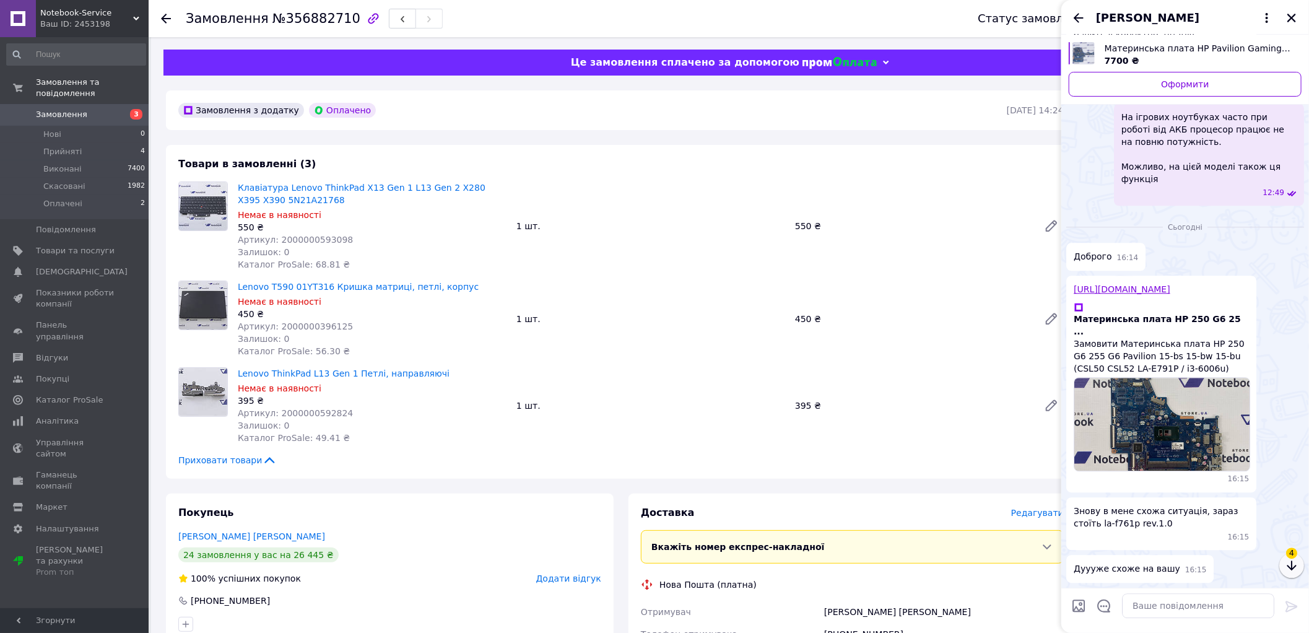
click at [1292, 566] on icon "button" at bounding box center [1291, 565] width 15 height 15
click at [1097, 7] on div "[PERSON_NAME]" at bounding box center [1185, 17] width 248 height 35
click at [1079, 14] on icon "Назад" at bounding box center [1078, 17] width 10 height 9
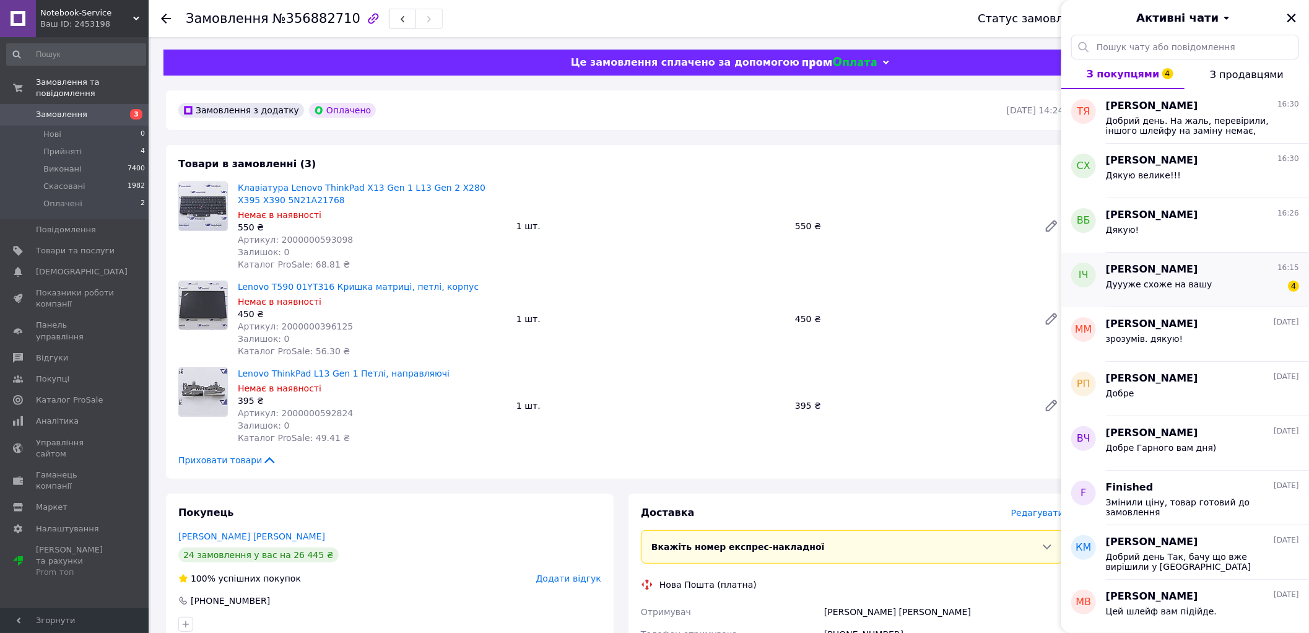
click at [1166, 270] on div "[PERSON_NAME] 16:15" at bounding box center [1202, 269] width 193 height 14
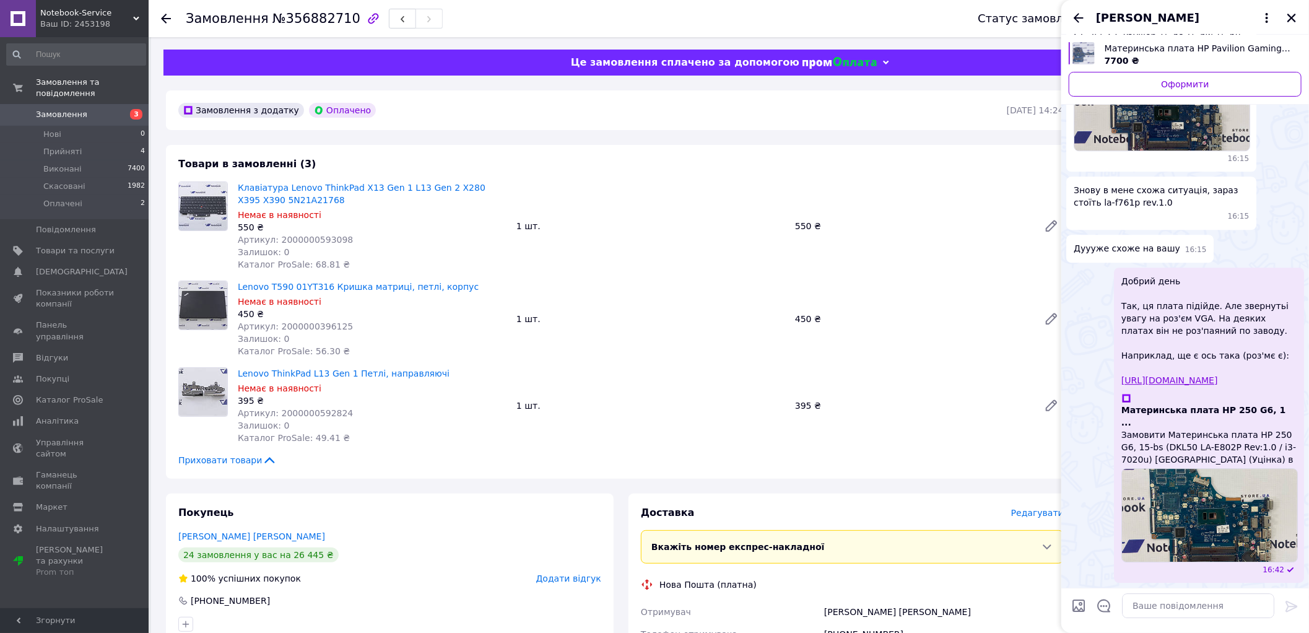
scroll to position [2838, 0]
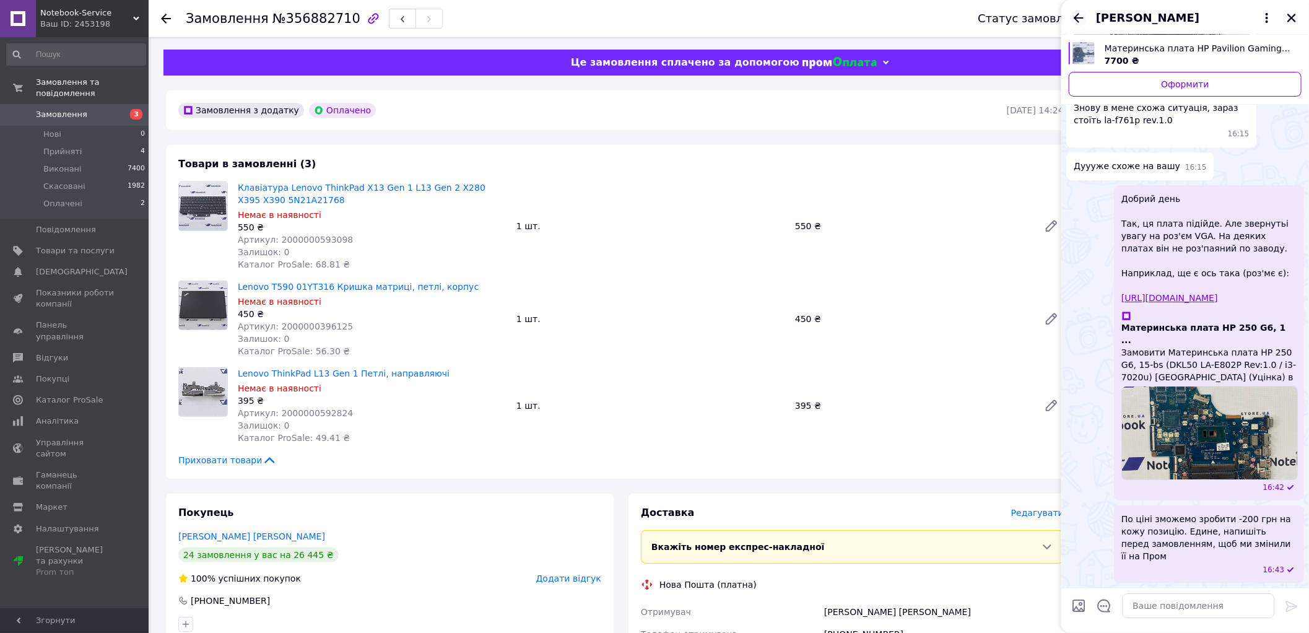
click at [1073, 25] on icon "Назад" at bounding box center [1078, 18] width 15 height 15
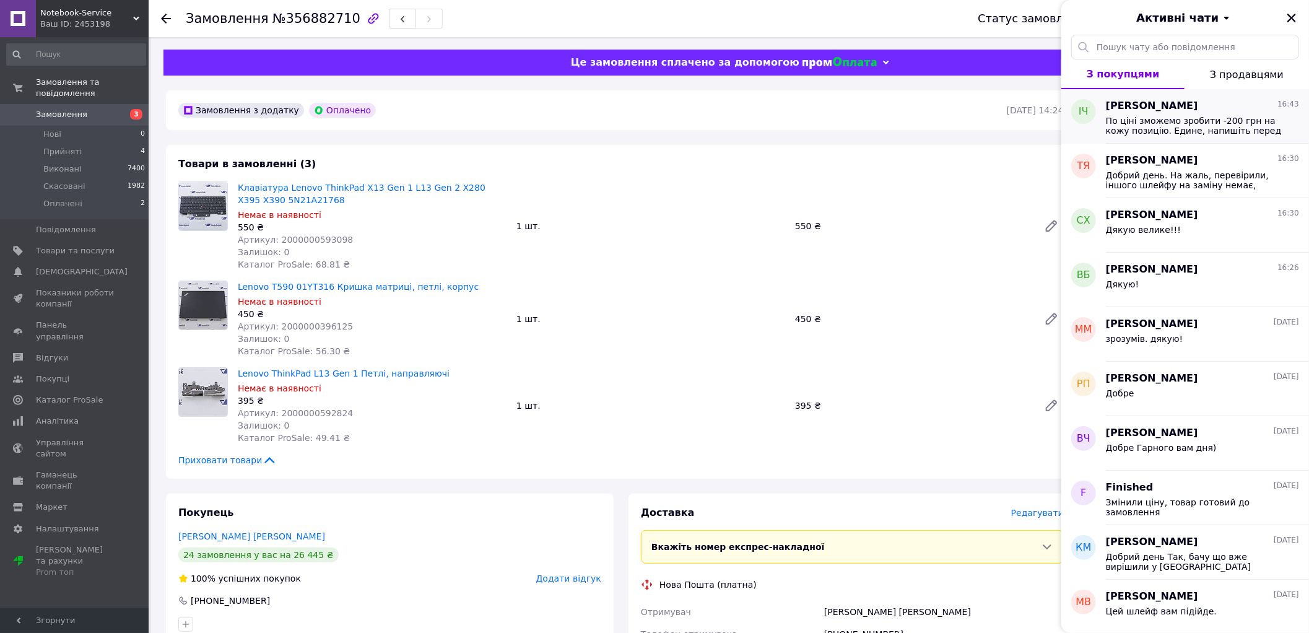
click at [1245, 110] on div "[PERSON_NAME] 16:43" at bounding box center [1202, 106] width 193 height 14
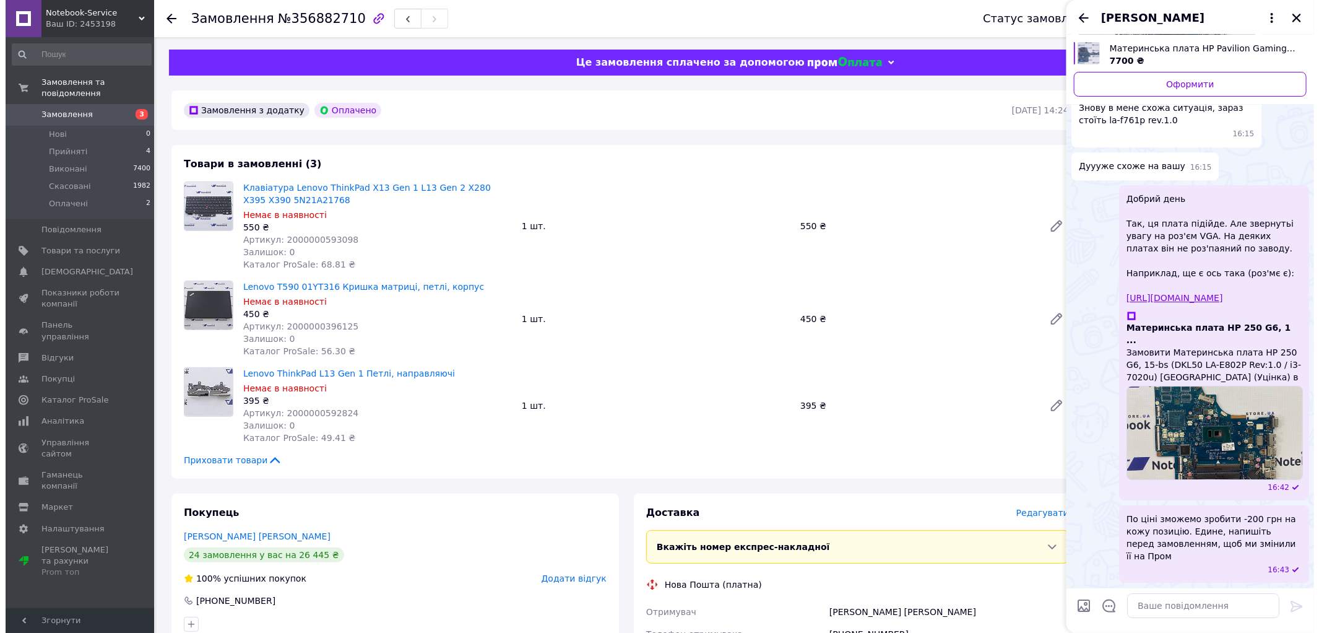
scroll to position [2770, 0]
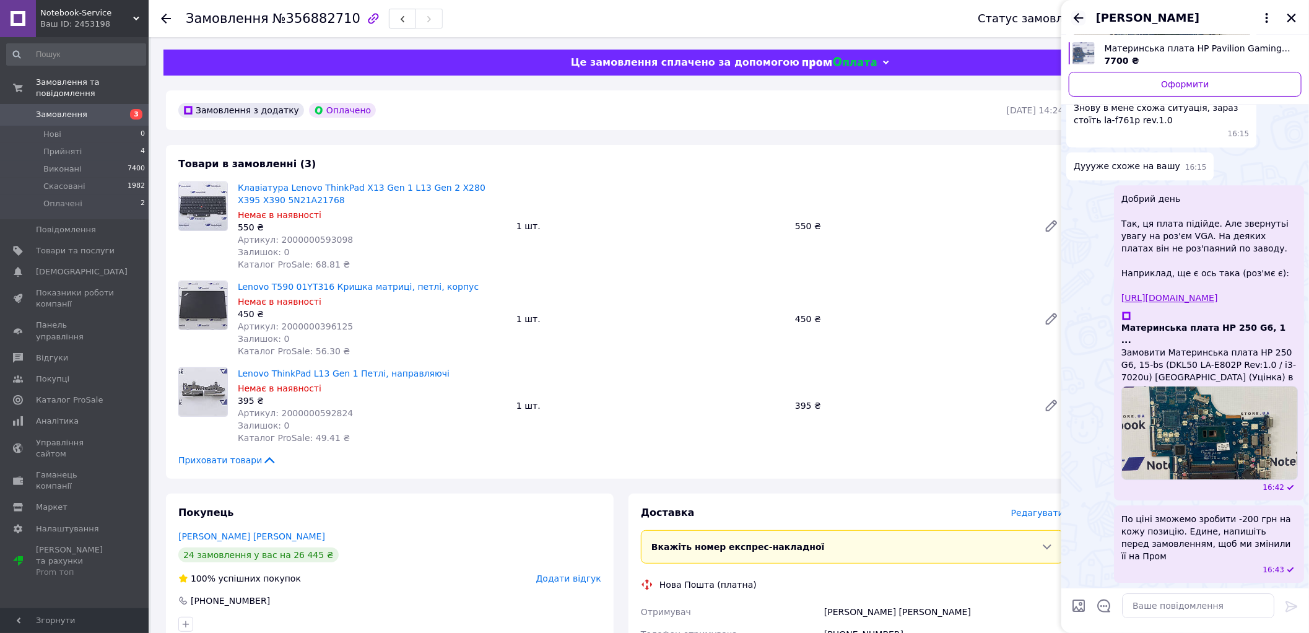
click at [1077, 25] on icon "Назад" at bounding box center [1078, 18] width 15 height 15
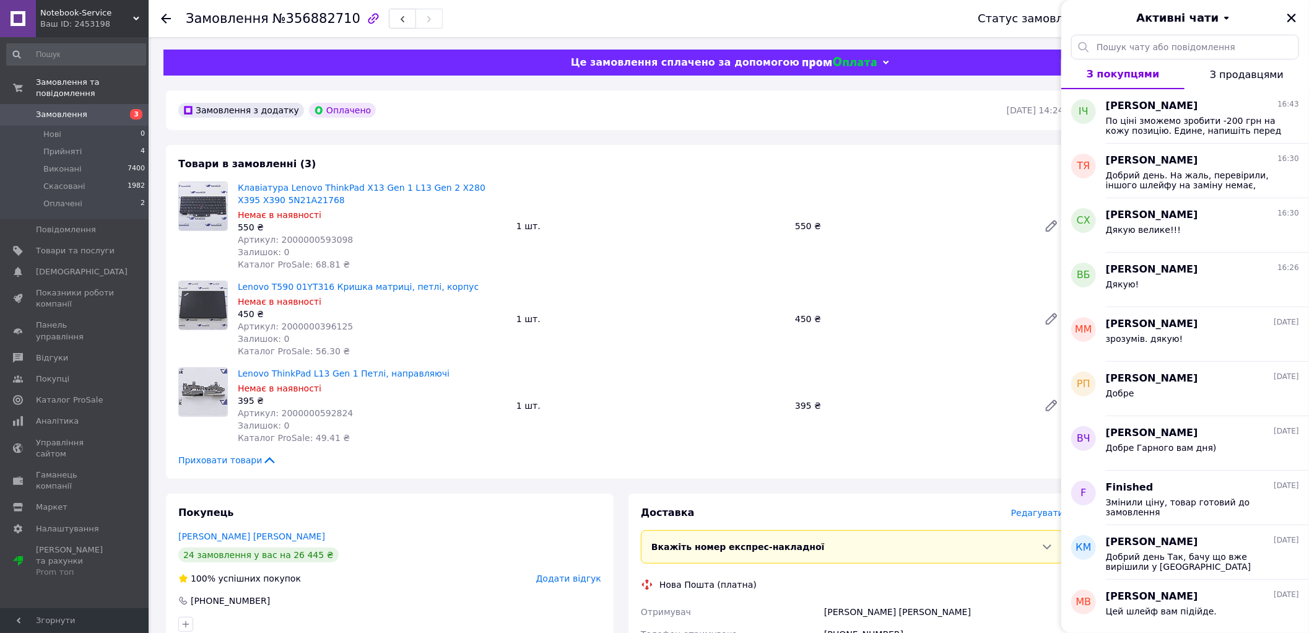
click at [1290, 9] on div "Активні чати" at bounding box center [1185, 17] width 248 height 35
click at [1290, 11] on button "Закрити" at bounding box center [1291, 18] width 15 height 15
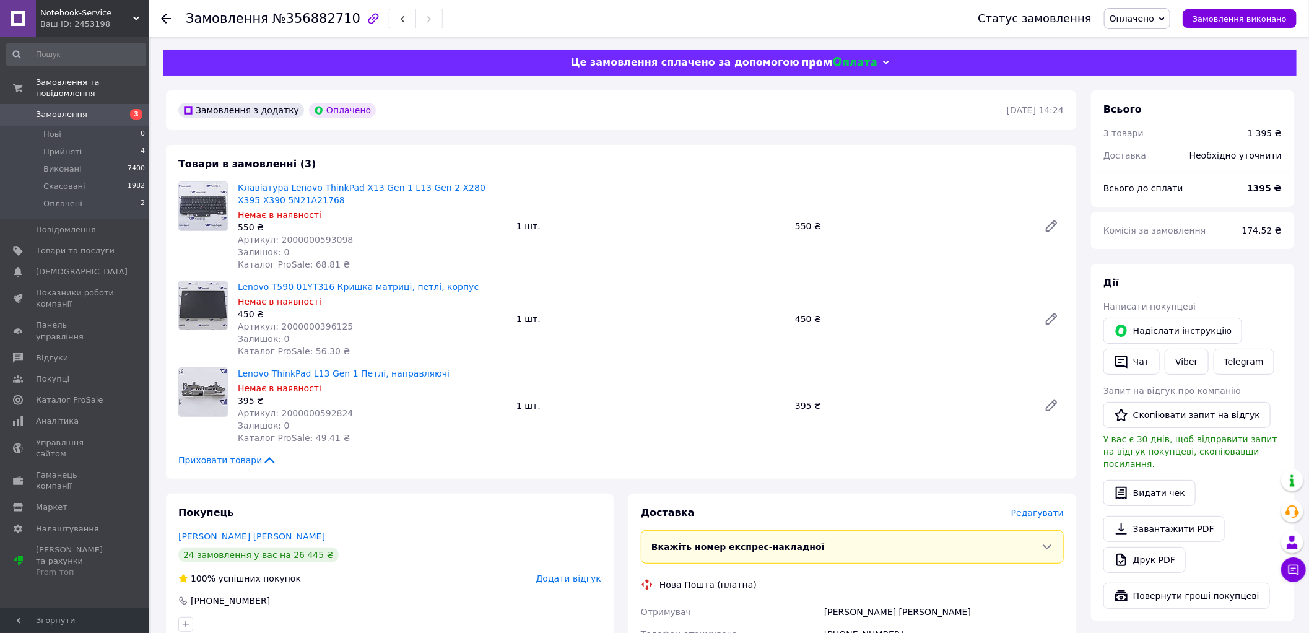
click at [77, 109] on span "Замовлення" at bounding box center [61, 114] width 51 height 11
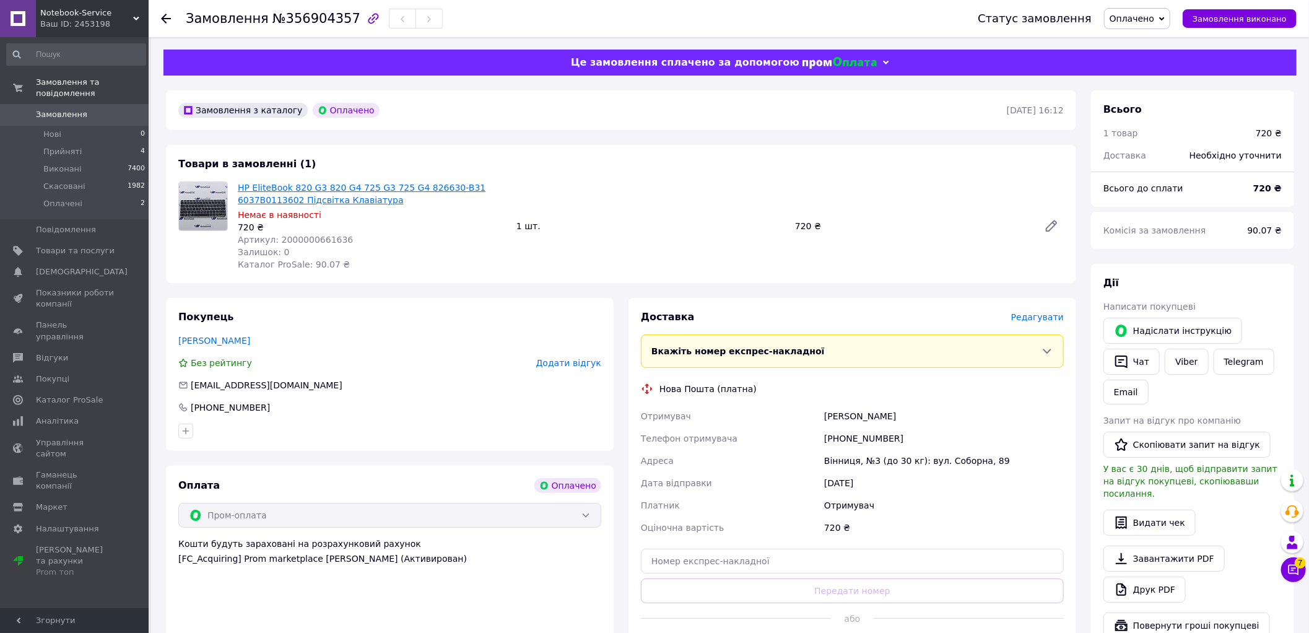
click at [301, 189] on link "HP EliteBook 820 G3 820 G4 725 G3 725 G4 826630-B31 6037B0113602 Підсвітка Клав…" at bounding box center [362, 194] width 248 height 22
